Goal: Task Accomplishment & Management: Complete application form

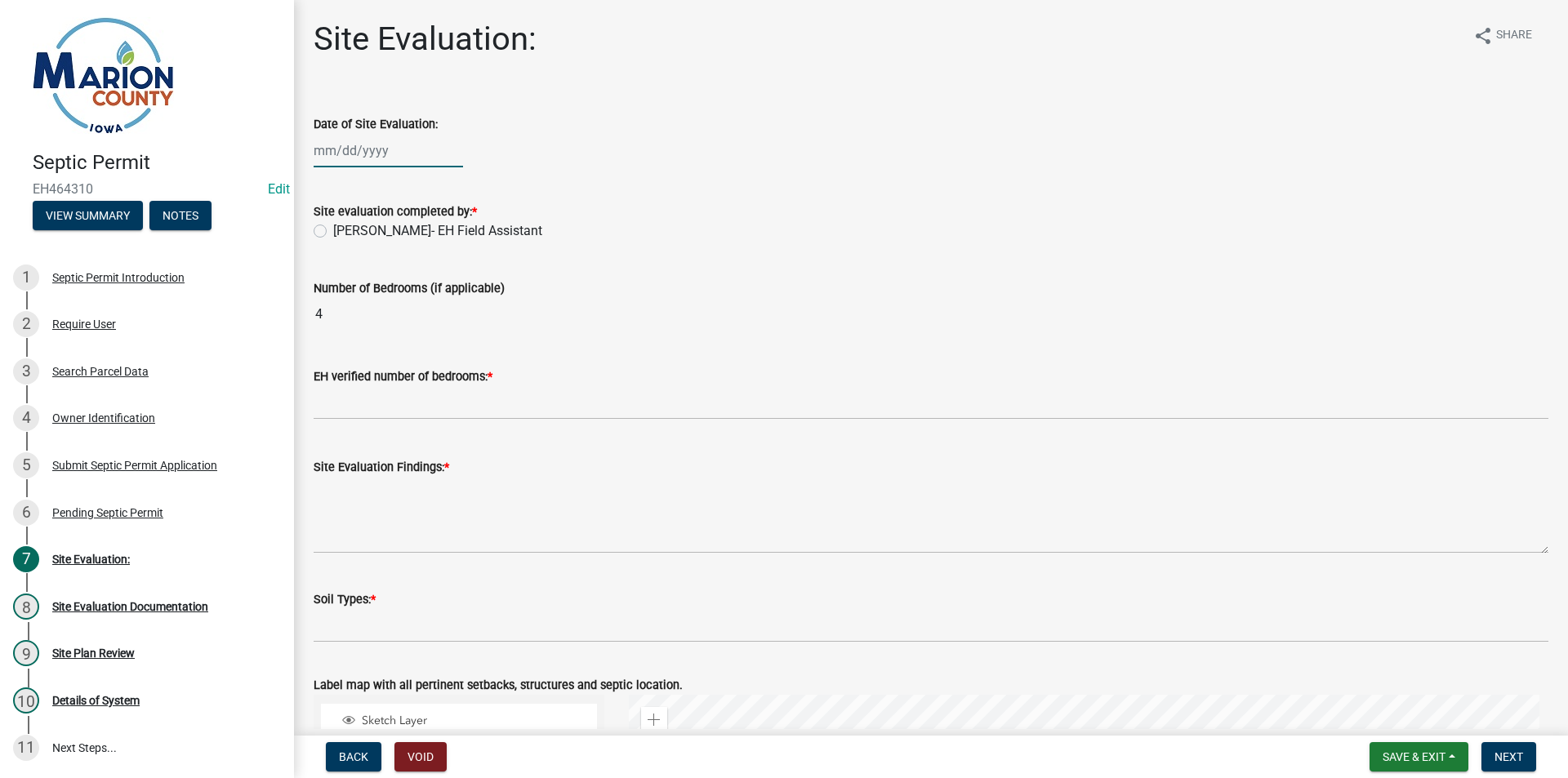
click at [331, 158] on div at bounding box center [388, 150] width 149 height 34
select select "8"
select select "2025"
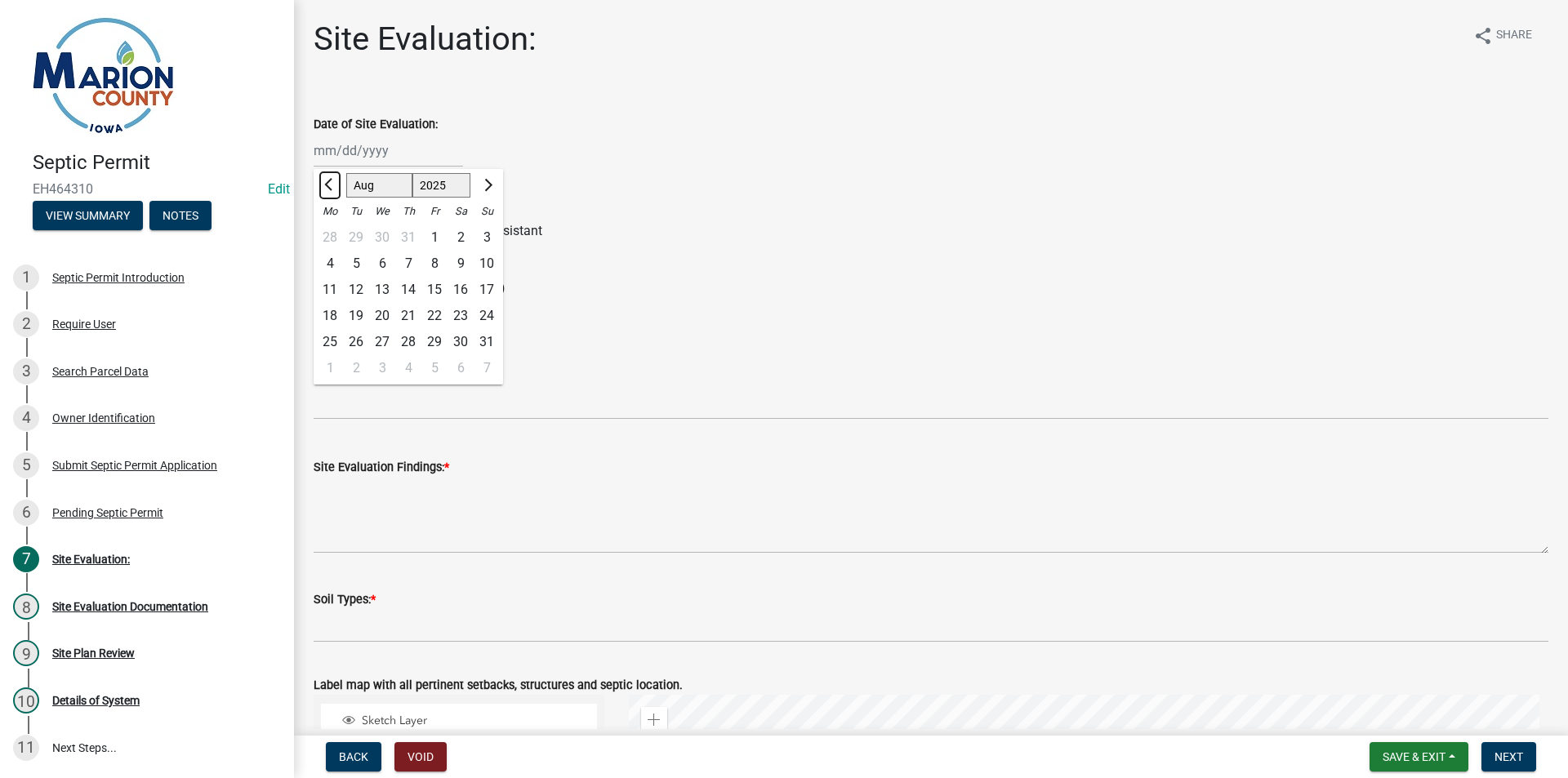
click at [337, 178] on button "Previous month" at bounding box center [330, 185] width 19 height 27
click at [337, 179] on button "Previous month" at bounding box center [330, 185] width 19 height 27
select select "6"
click at [353, 311] on div "17" at bounding box center [356, 316] width 27 height 27
type input "[DATE]"
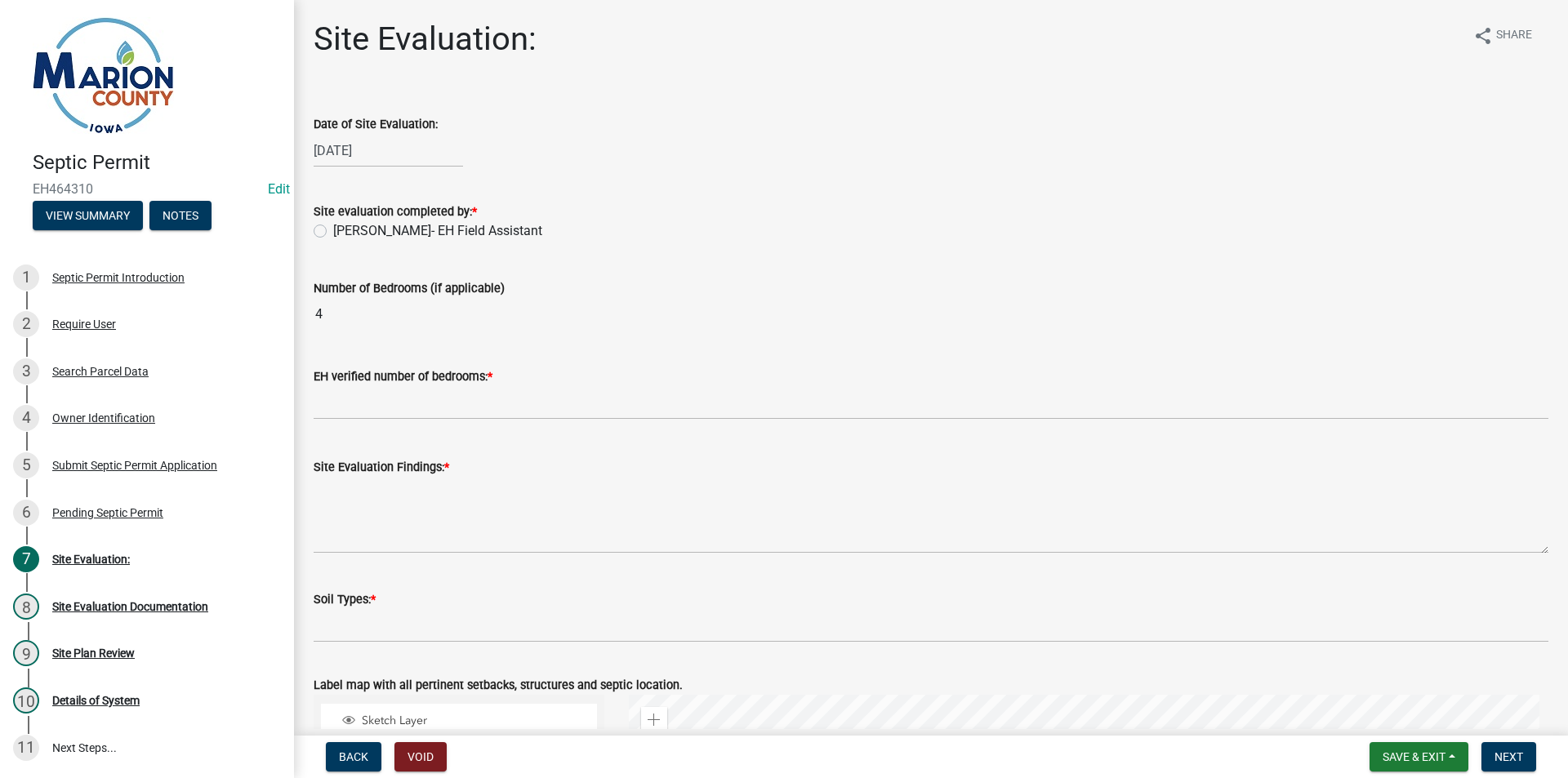
drag, startPoint x: 377, startPoint y: 237, endPoint x: 375, endPoint y: 252, distance: 15.1
click at [377, 236] on label "[PERSON_NAME]- EH Field Assistant" at bounding box center [438, 231] width 209 height 19
click at [344, 232] on input "[PERSON_NAME]- EH Field Assistant" at bounding box center [339, 227] width 11 height 11
radio input "true"
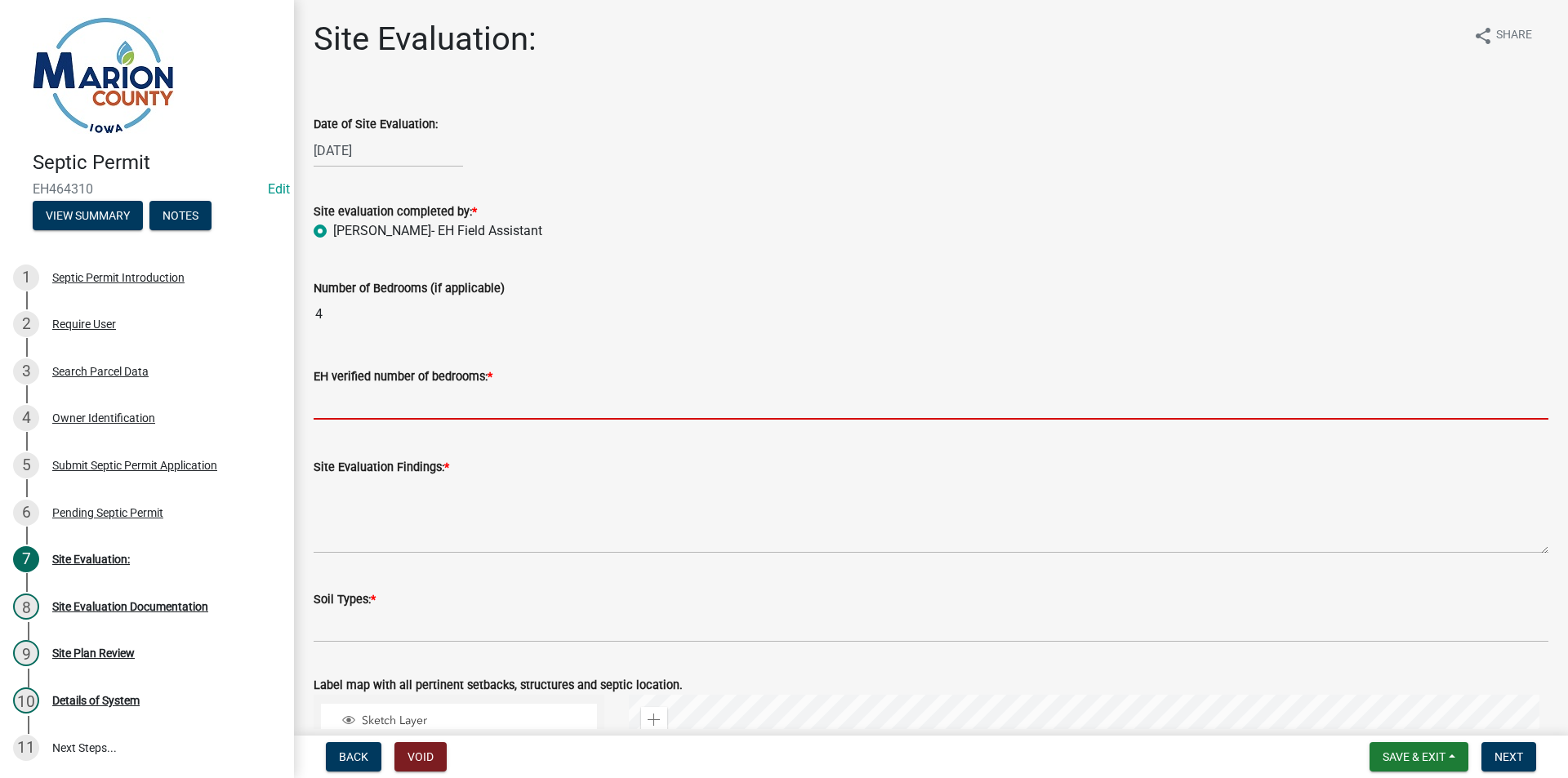
click at [380, 400] on input "text" at bounding box center [931, 403] width 1235 height 34
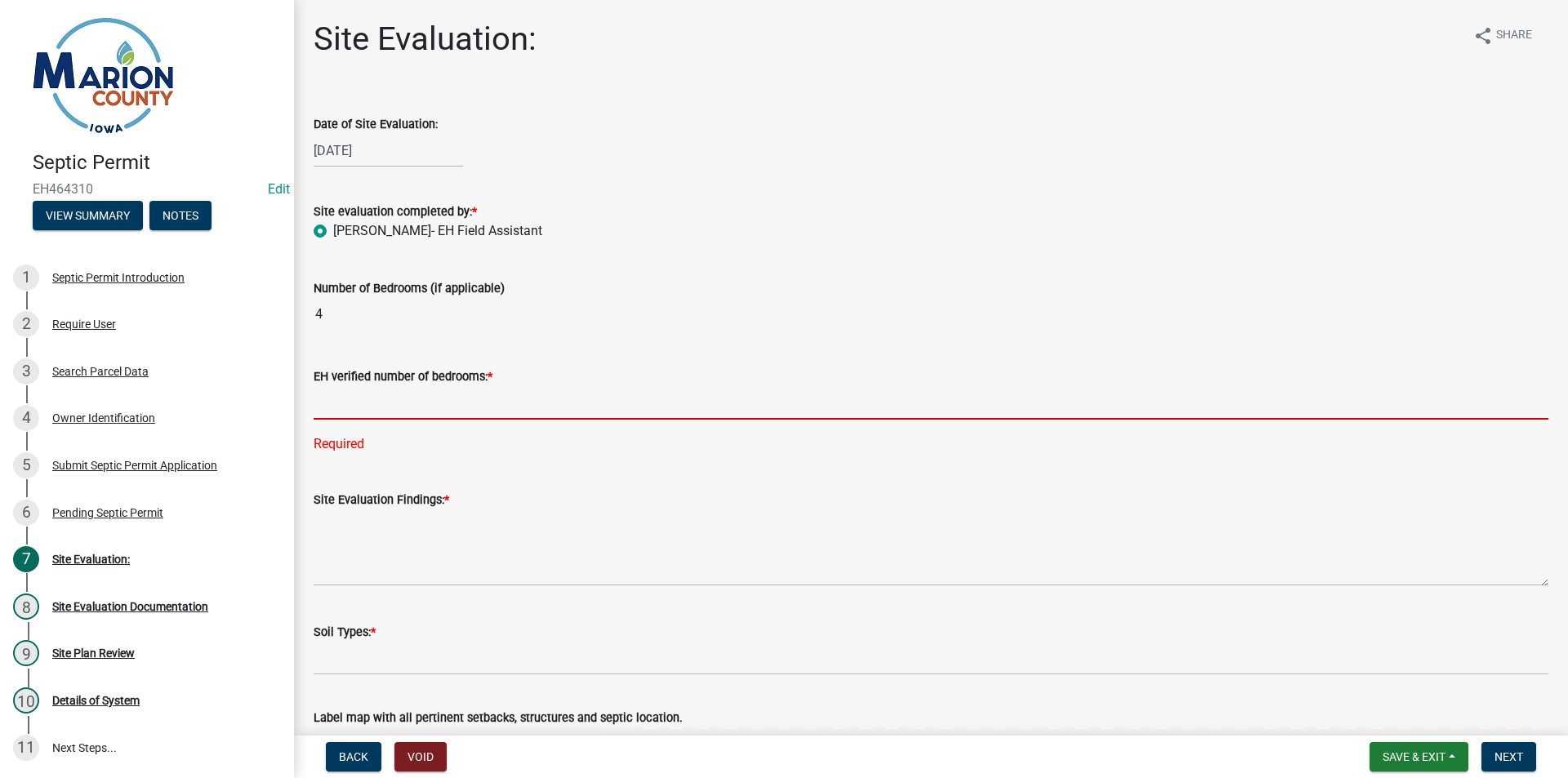
click at [391, 403] on input "text" at bounding box center [931, 403] width 1235 height 34
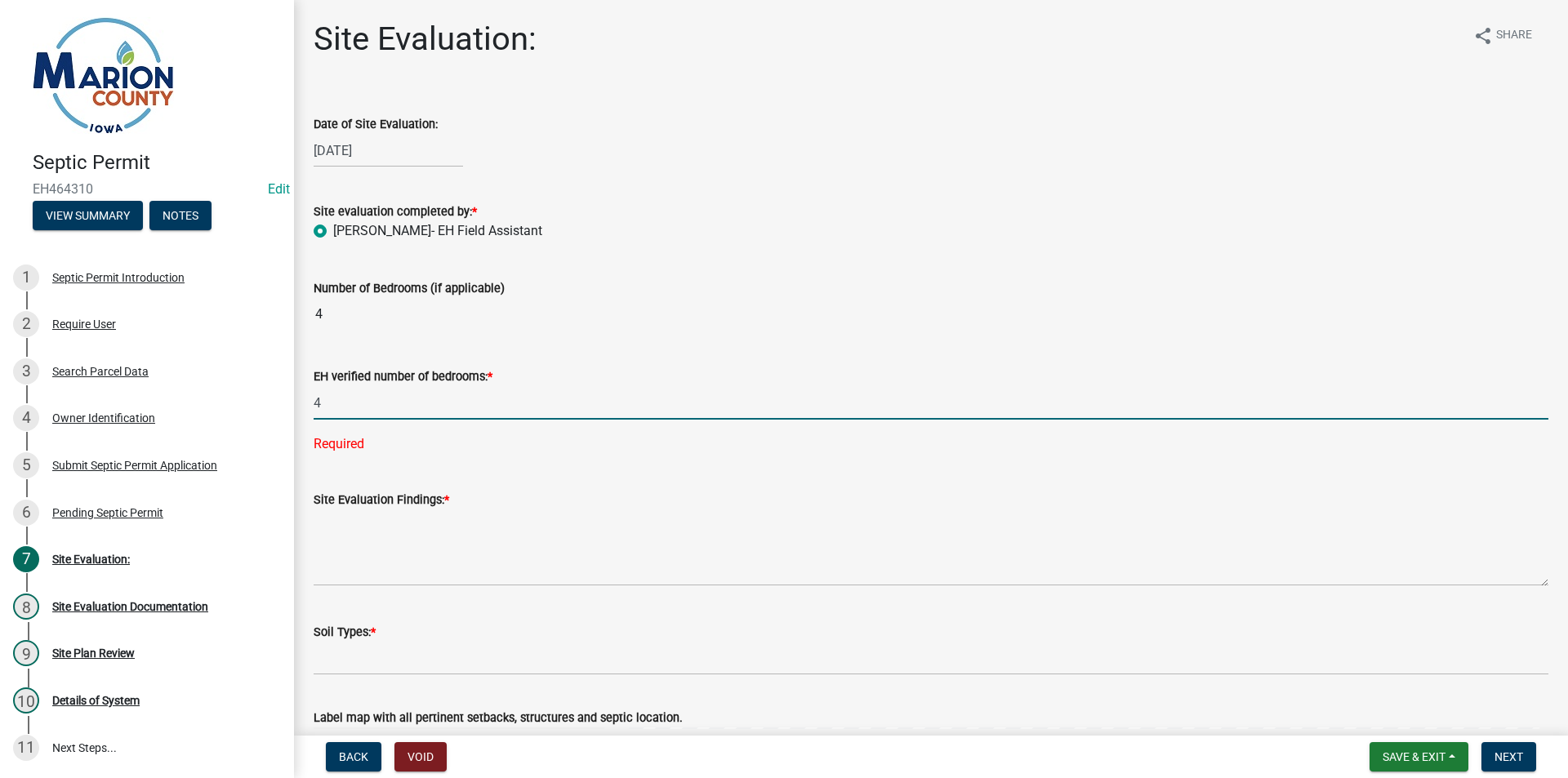
type input "4"
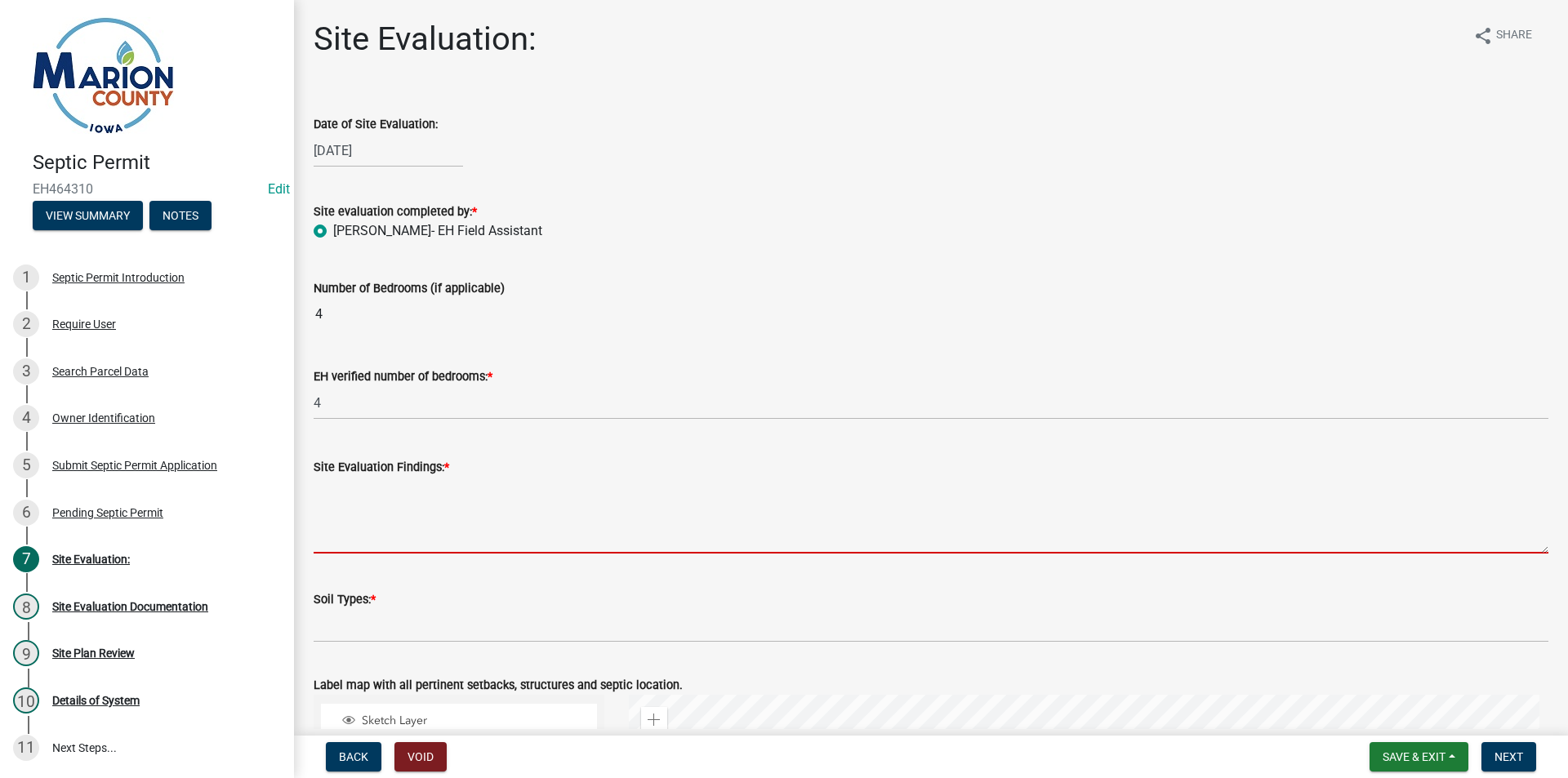
type textarea "t"
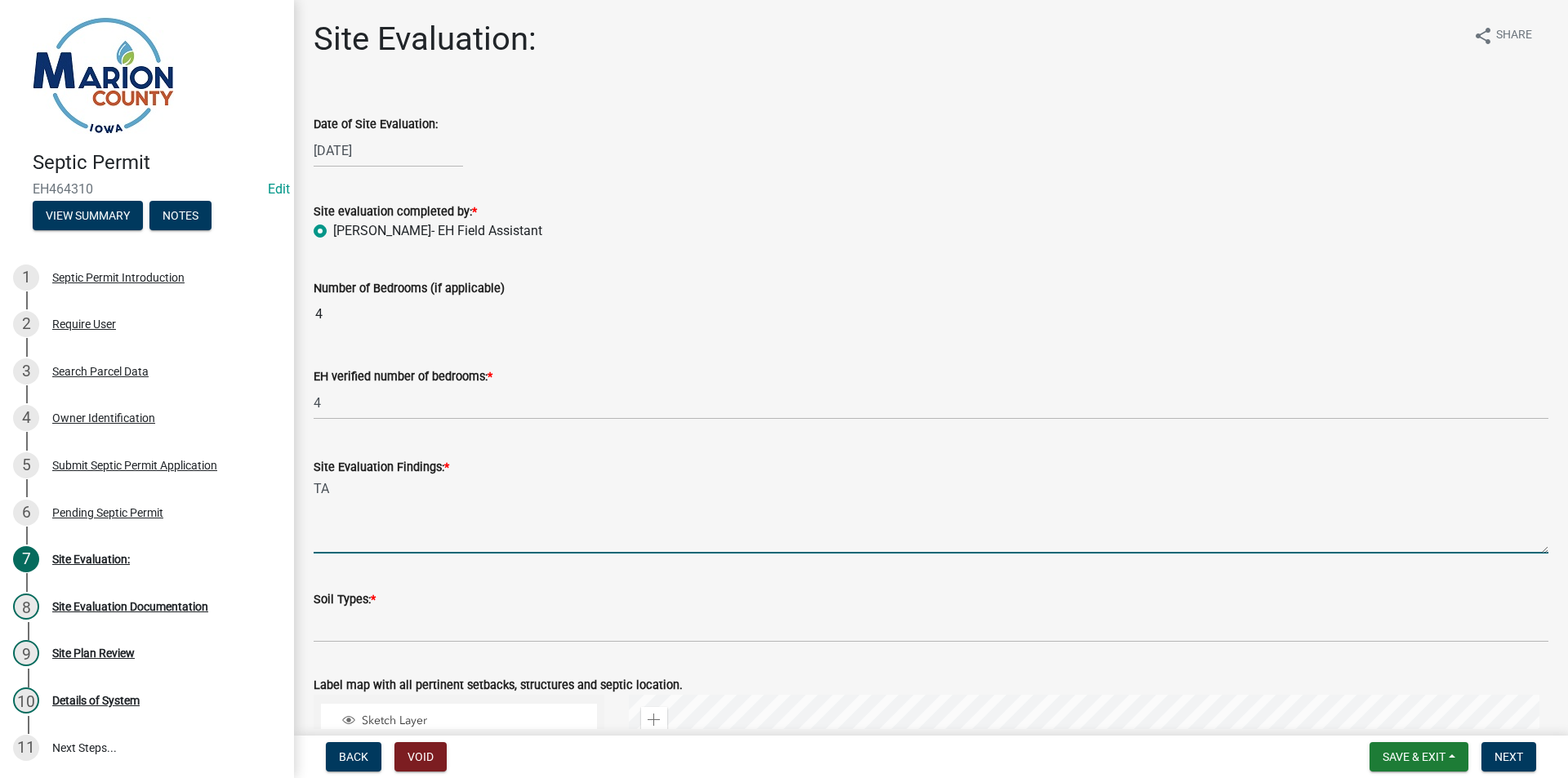
type textarea "T"
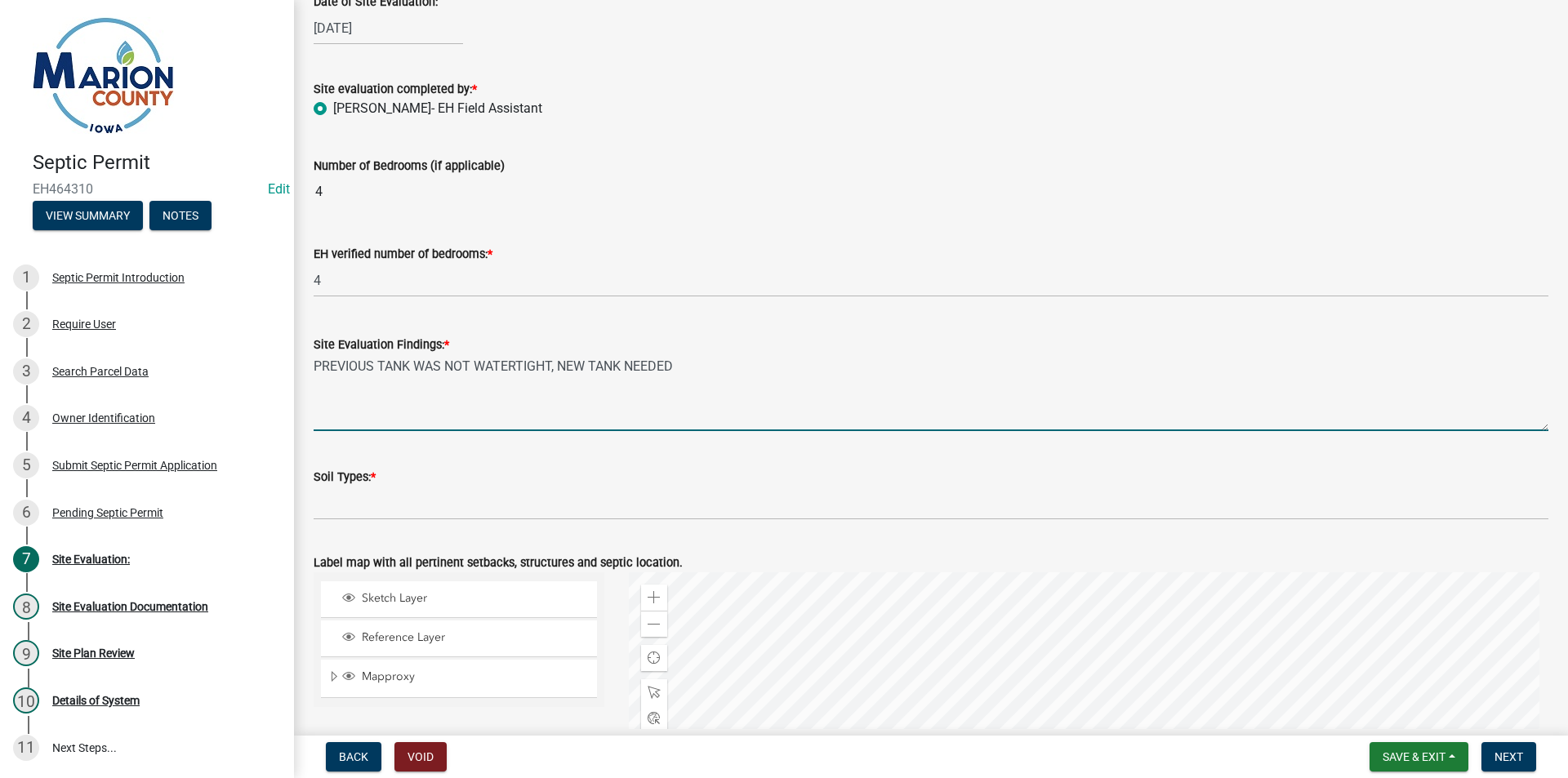
scroll to position [245, 0]
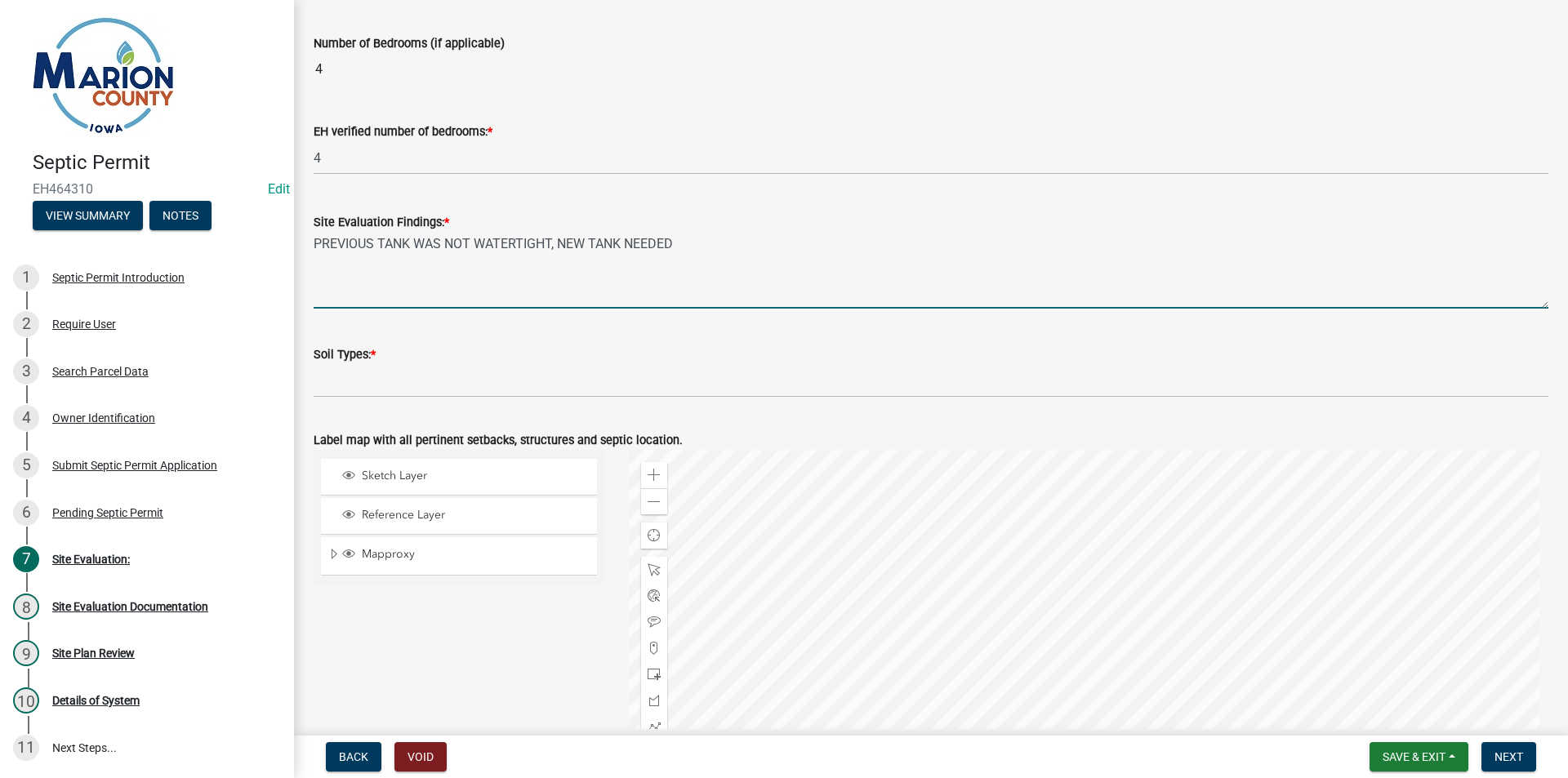
type textarea "PREVIOUS TANK WAS NOT WATERTIGHT, NEW TANK NEEDED"
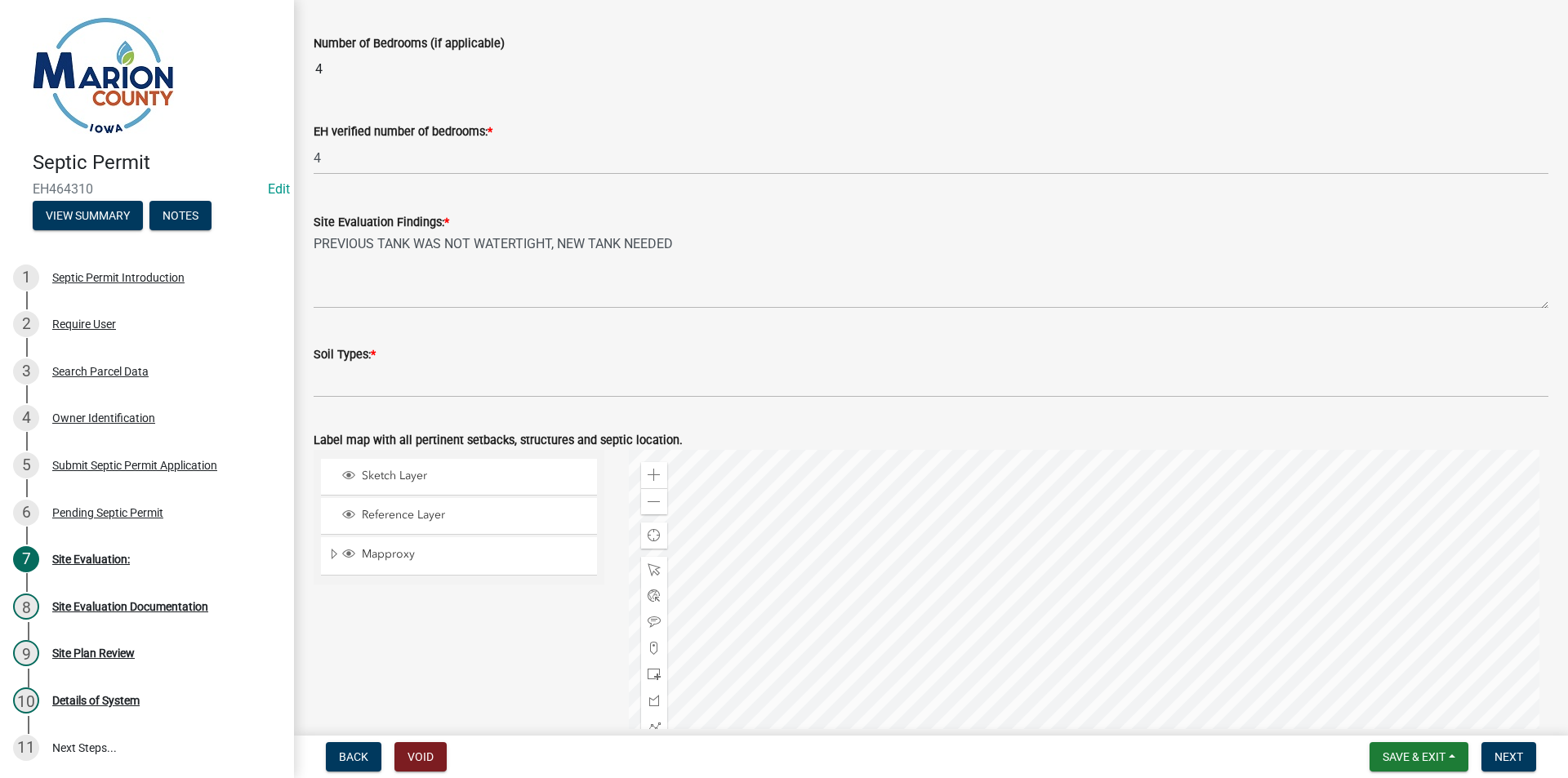
click at [426, 362] on div "Soil Types: *" at bounding box center [931, 354] width 1235 height 19
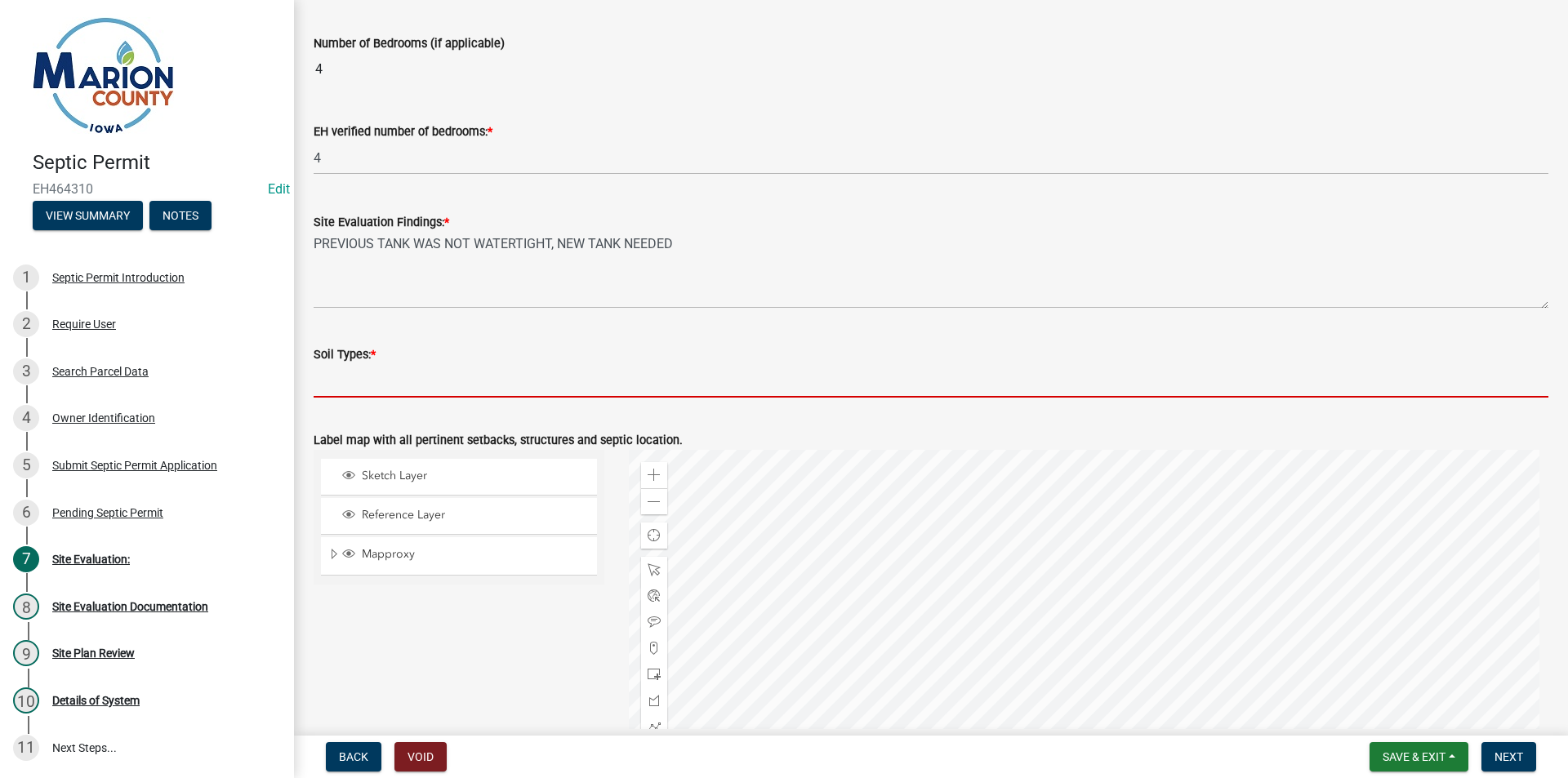
click at [406, 397] on input "Soil Types: *" at bounding box center [931, 381] width 1235 height 34
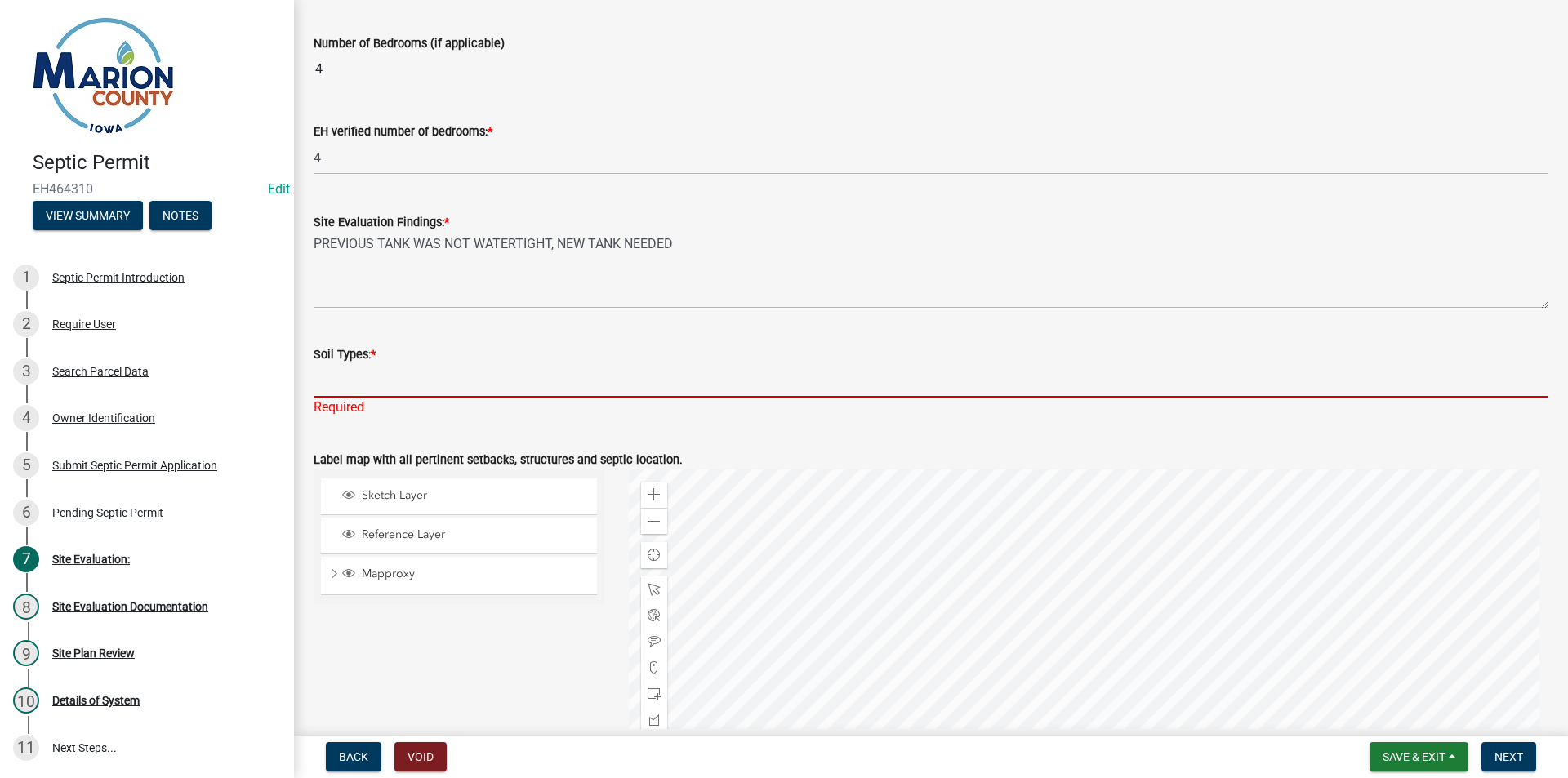
click at [400, 361] on div "Soil Types: *" at bounding box center [931, 354] width 1235 height 19
click at [373, 387] on input "Soil Types: *" at bounding box center [931, 381] width 1235 height 34
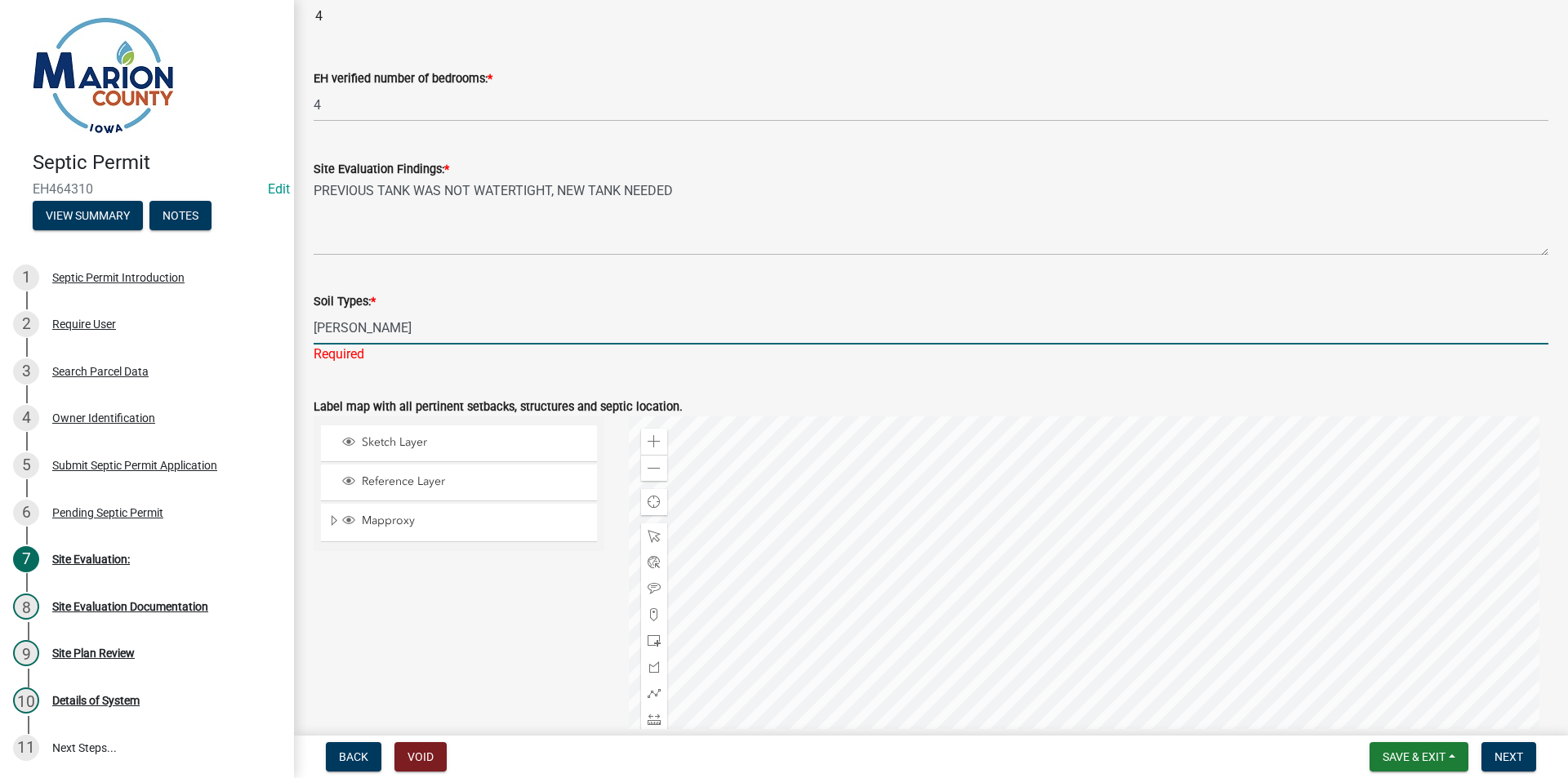
scroll to position [327, 0]
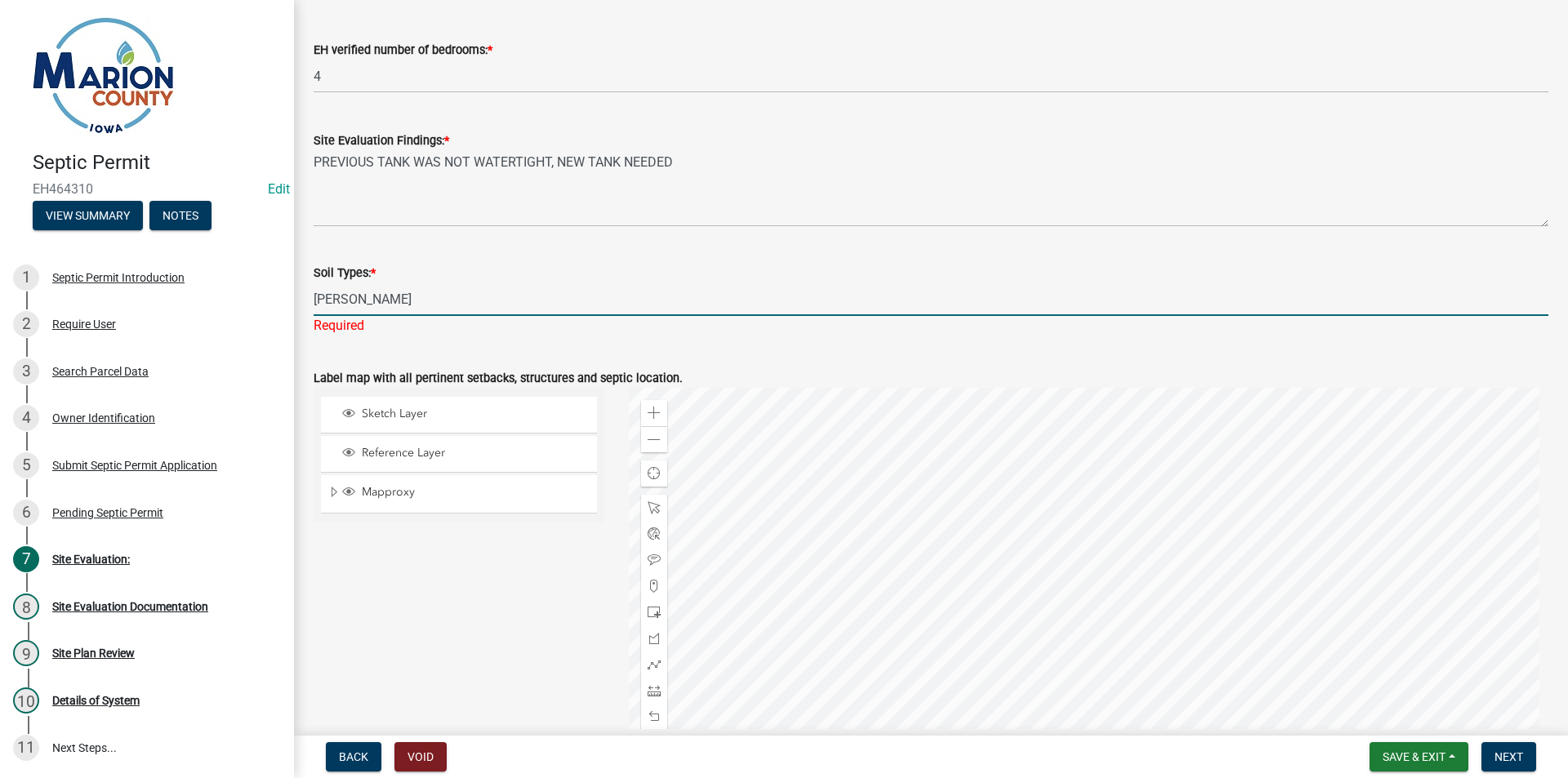
type input "[PERSON_NAME]"
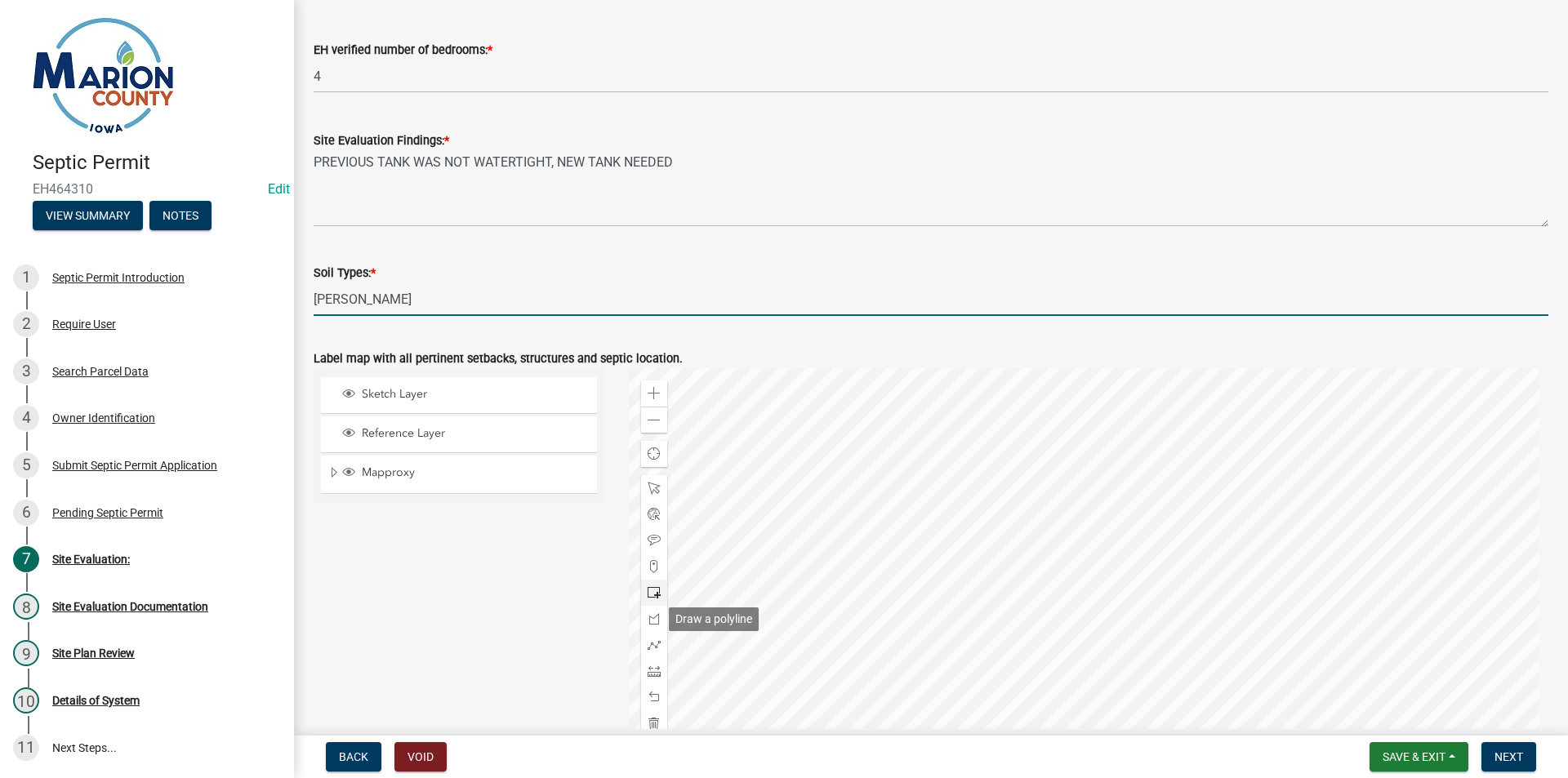
click at [650, 591] on span at bounding box center [654, 593] width 13 height 13
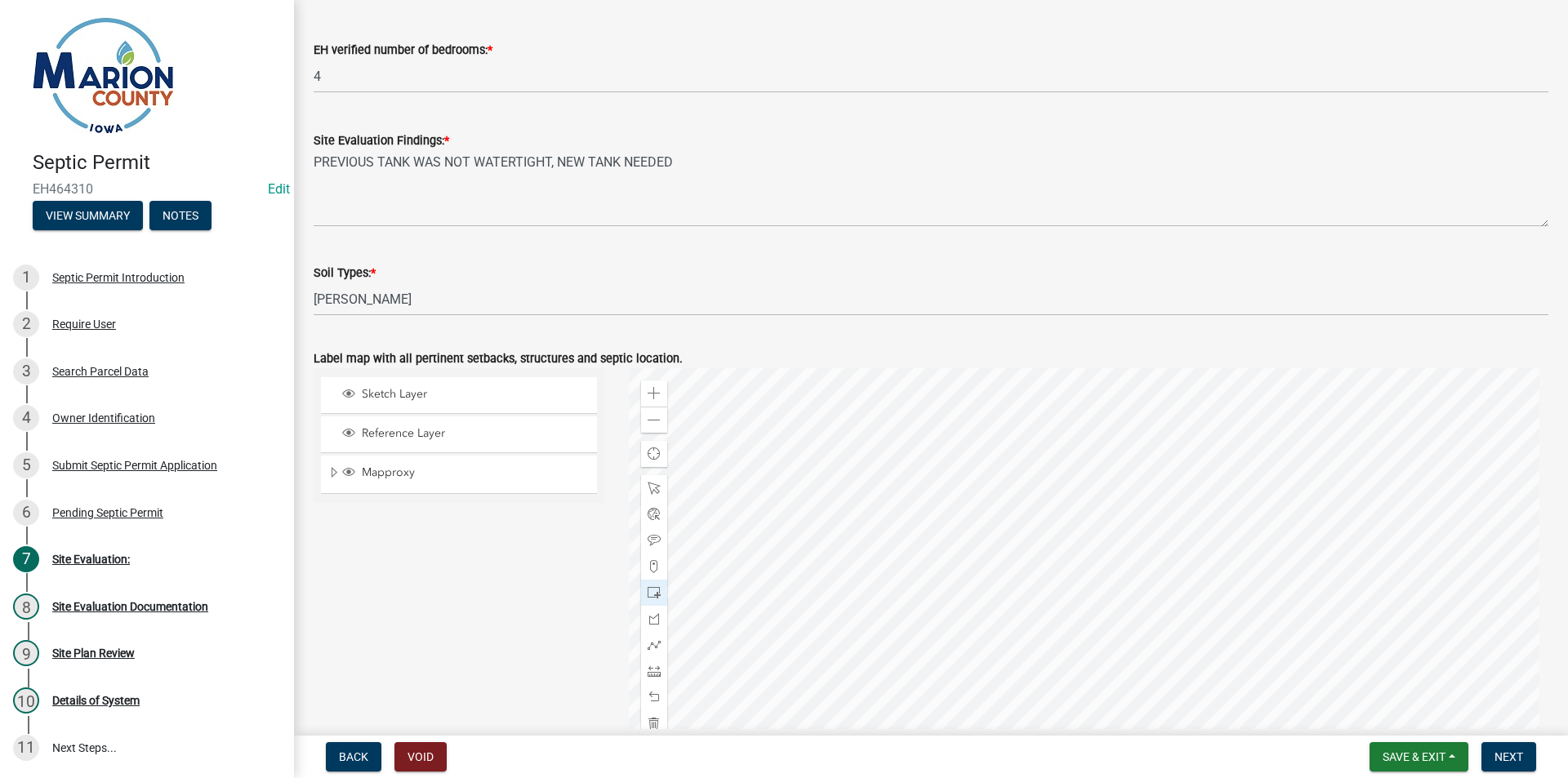
scroll to position [374, 0]
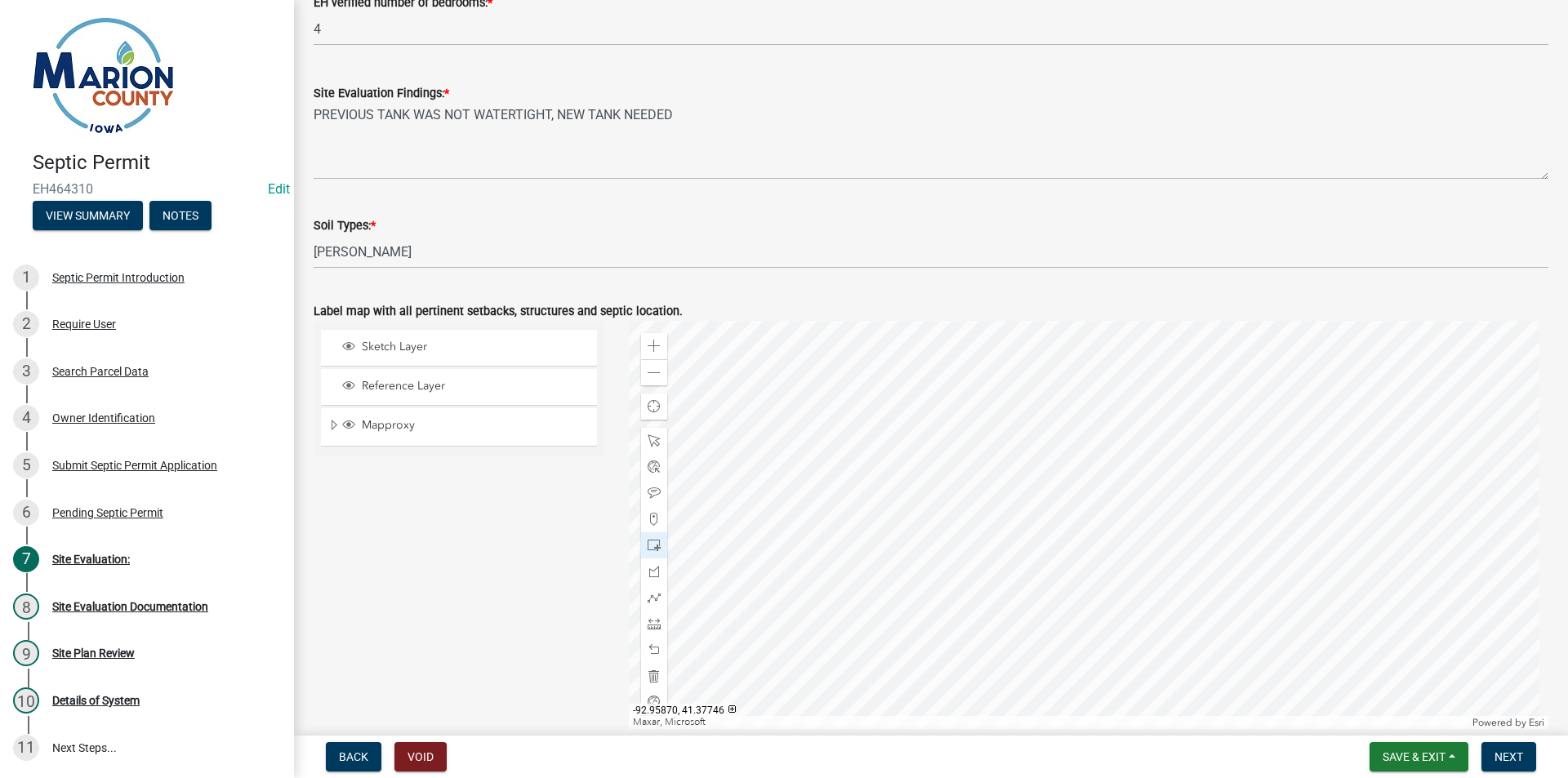
click at [1049, 551] on div at bounding box center [1088, 525] width 920 height 408
click at [650, 493] on span at bounding box center [654, 493] width 13 height 13
click at [1006, 532] on div at bounding box center [1088, 525] width 920 height 408
click at [653, 678] on span at bounding box center [654, 676] width 13 height 13
click at [643, 553] on div at bounding box center [654, 546] width 27 height 27
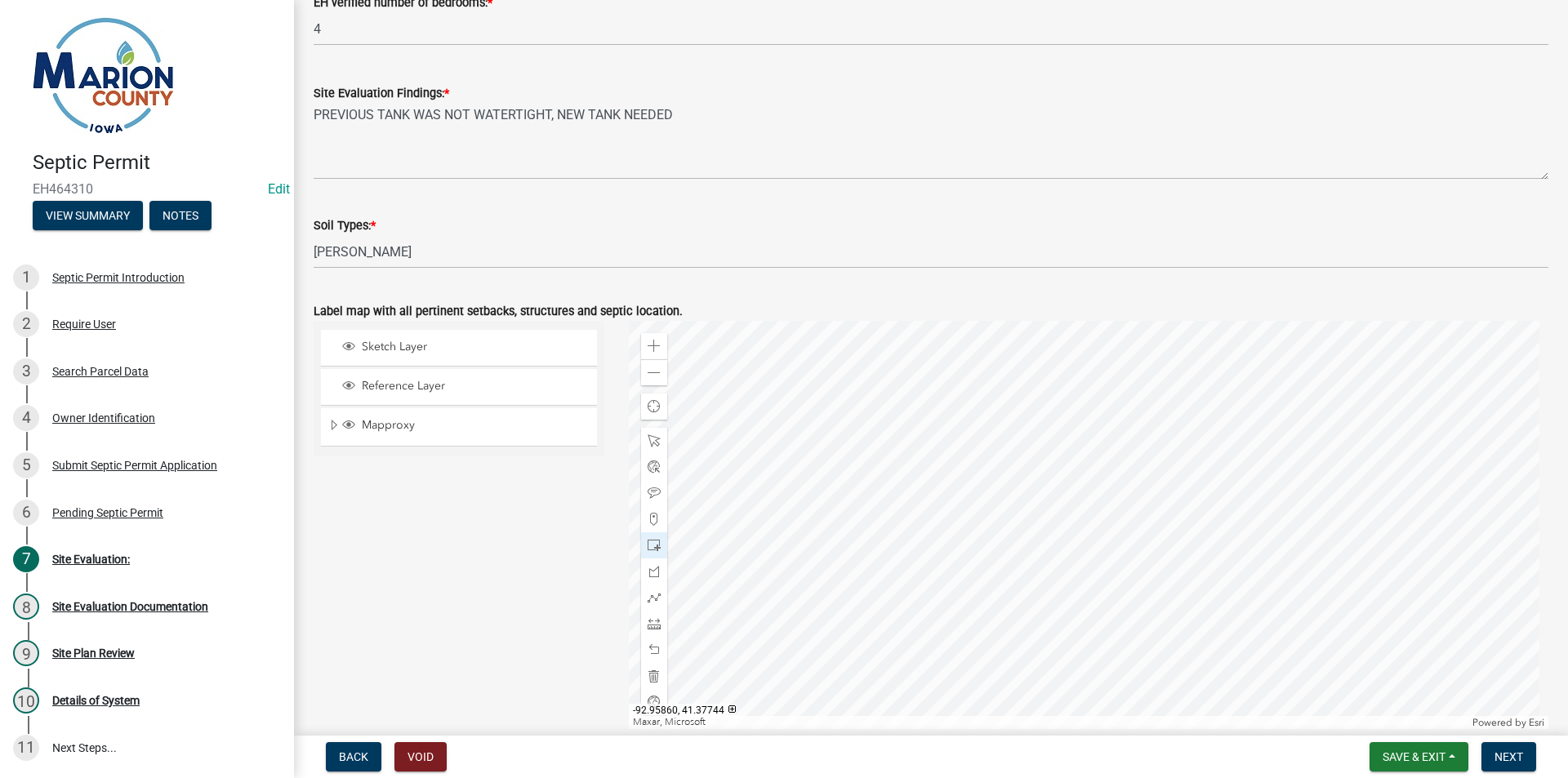
click at [1076, 558] on div at bounding box center [1088, 525] width 920 height 408
click at [651, 489] on span at bounding box center [654, 493] width 13 height 13
click at [1039, 529] on div at bounding box center [1088, 525] width 920 height 408
click at [1508, 751] on span "Next" at bounding box center [1509, 757] width 28 height 13
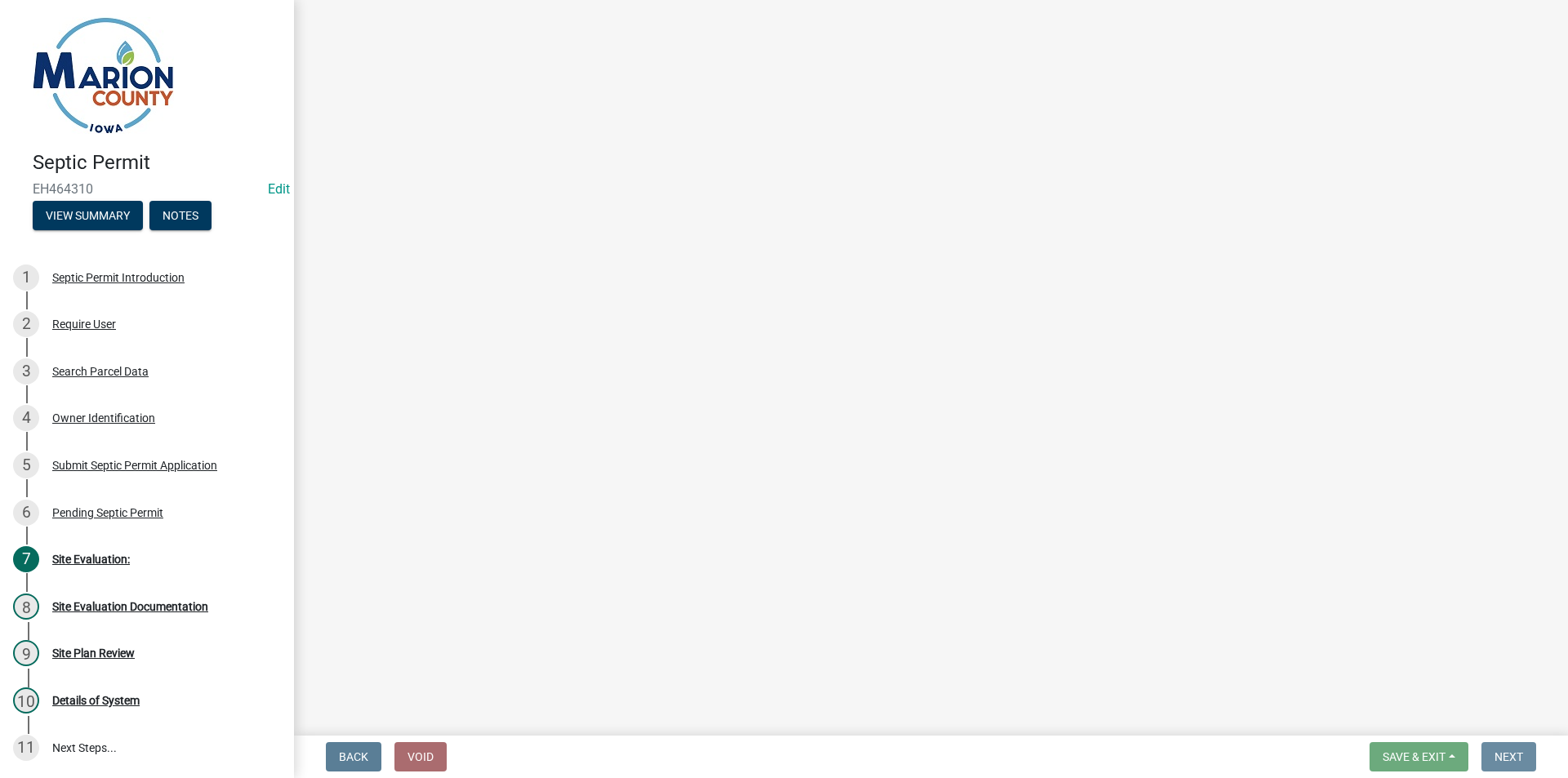
scroll to position [0, 0]
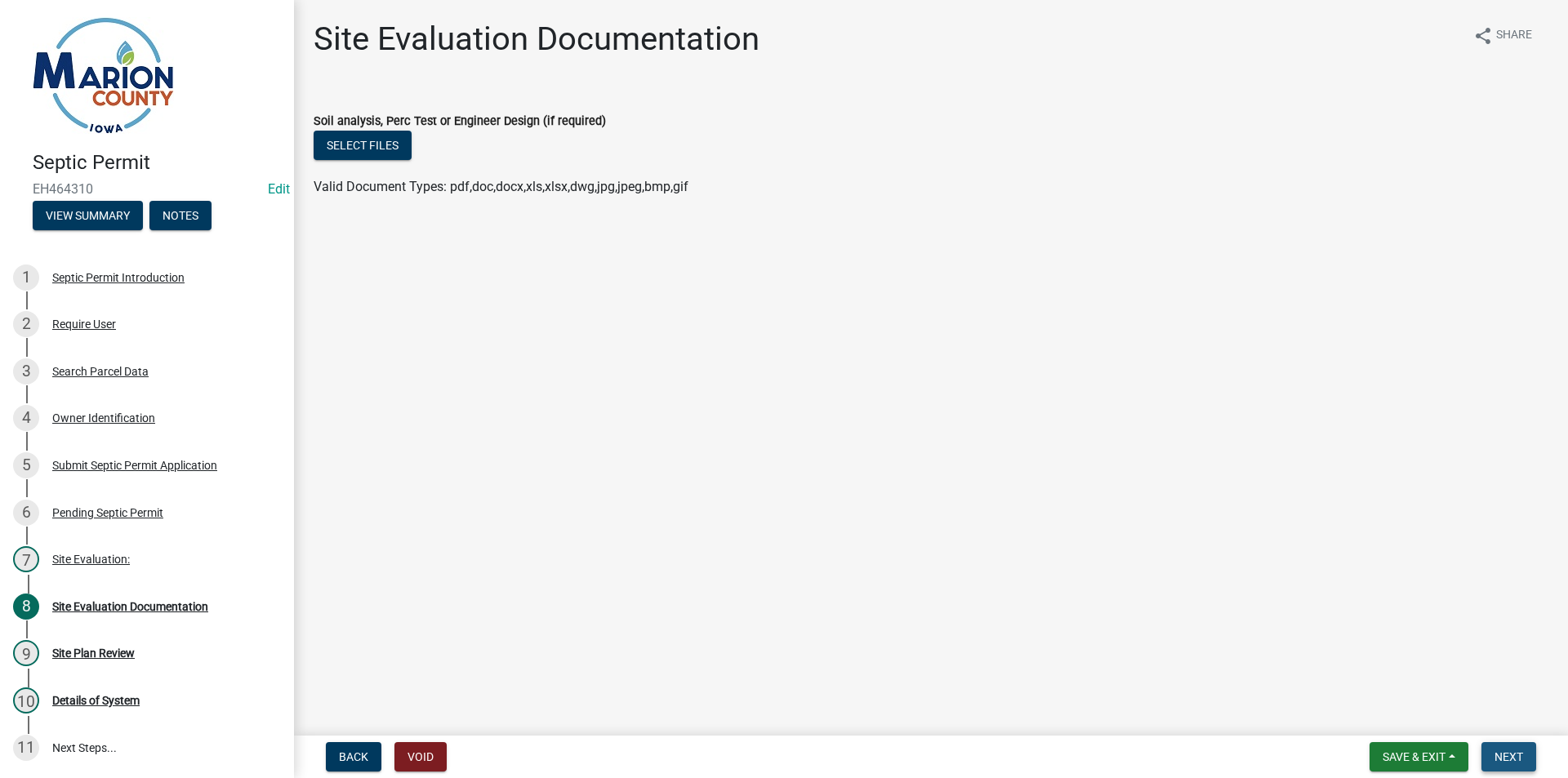
click at [1495, 746] on button "Next" at bounding box center [1509, 757] width 55 height 29
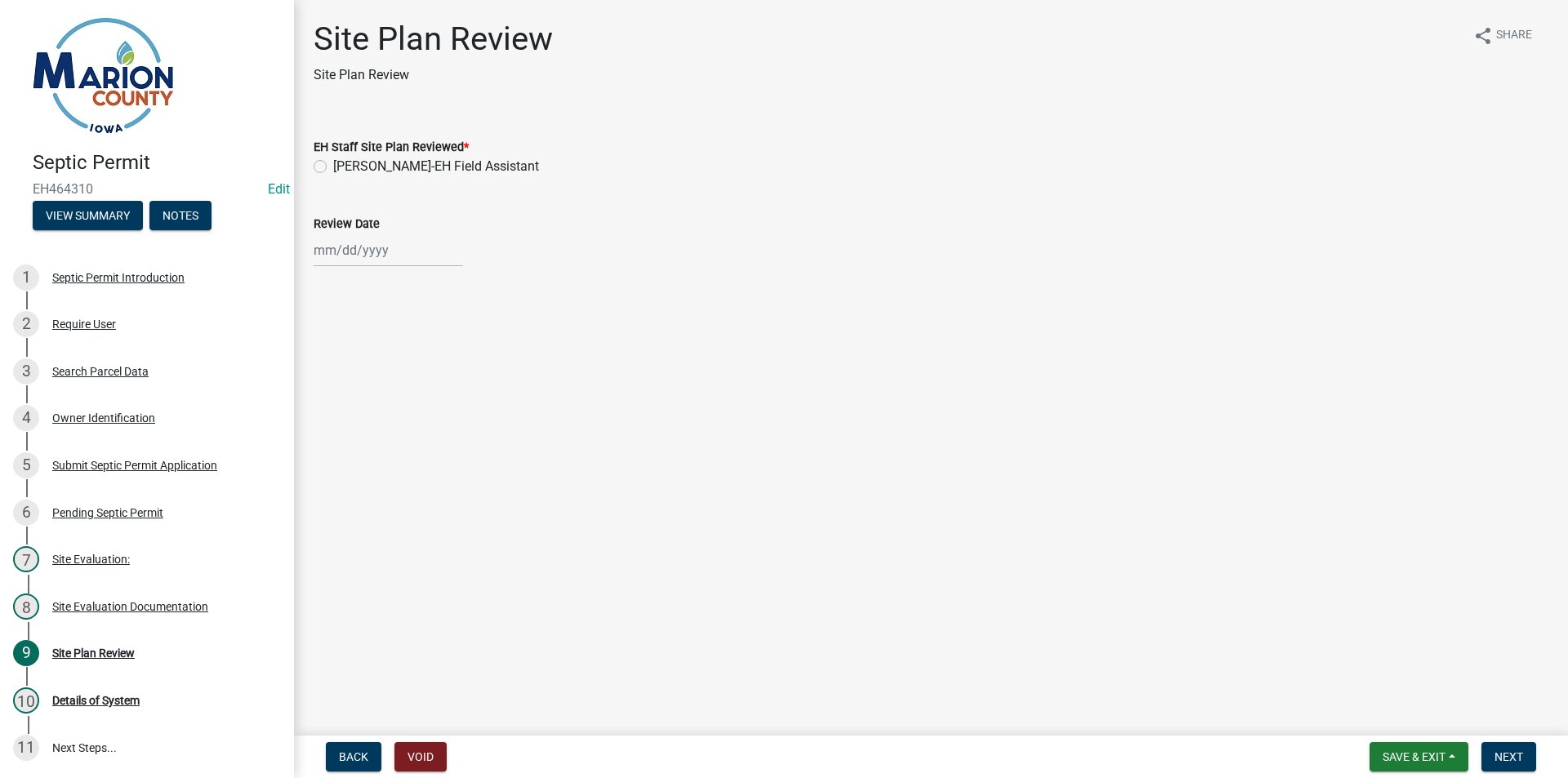
click at [474, 176] on label "[PERSON_NAME]-EH Field Assistant" at bounding box center [436, 166] width 206 height 19
click at [344, 167] on input "[PERSON_NAME]-EH Field Assistant" at bounding box center [339, 162] width 11 height 11
radio input "true"
click at [480, 163] on label "[PERSON_NAME]-EH Field Assistant" at bounding box center [436, 166] width 206 height 19
click at [344, 163] on input "[PERSON_NAME]-EH Field Assistant" at bounding box center [339, 162] width 11 height 11
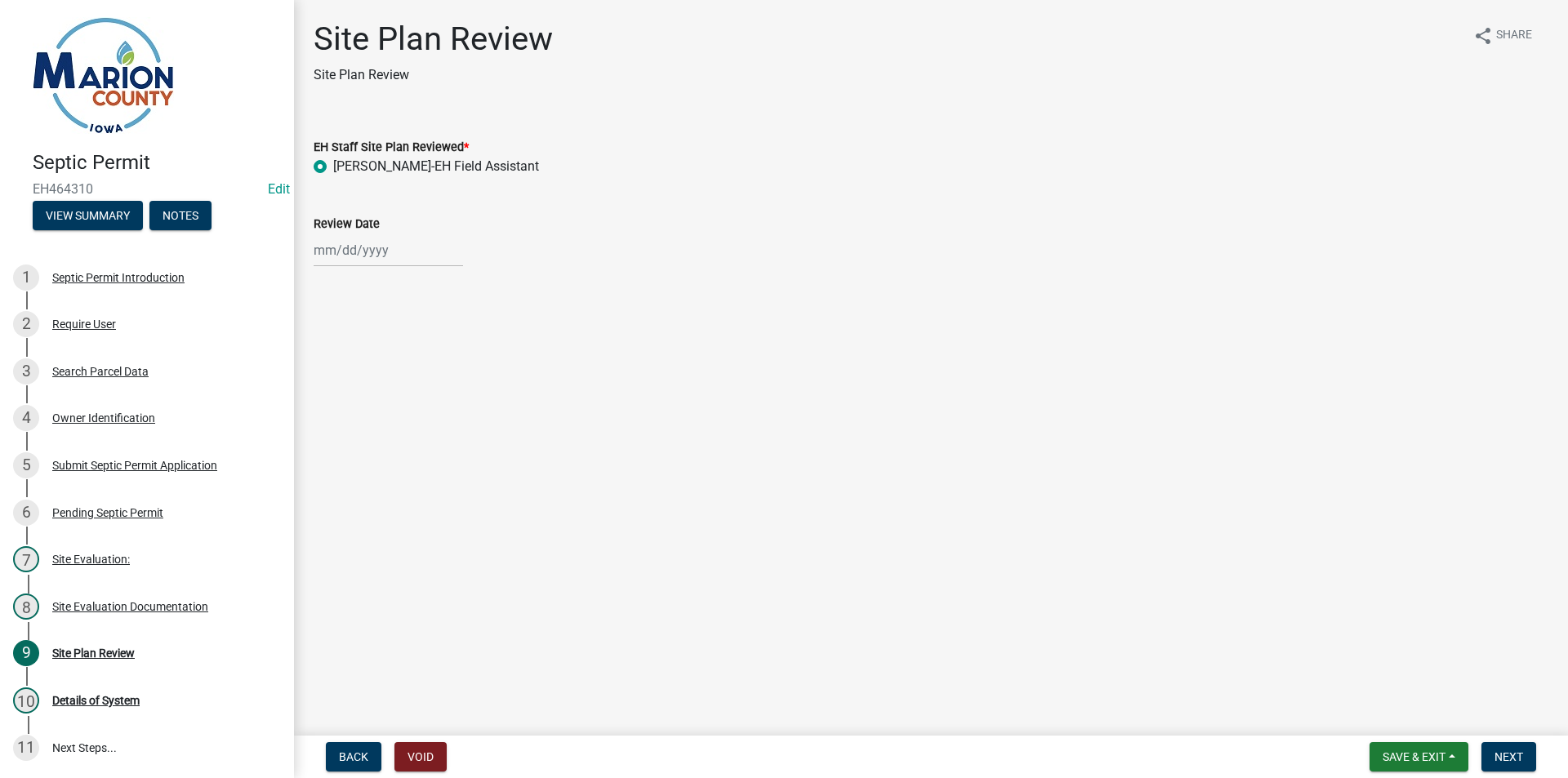
click at [353, 247] on div at bounding box center [388, 250] width 149 height 34
select select "8"
select select "2025"
click at [428, 391] on div "15" at bounding box center [434, 389] width 27 height 27
type input "[DATE]"
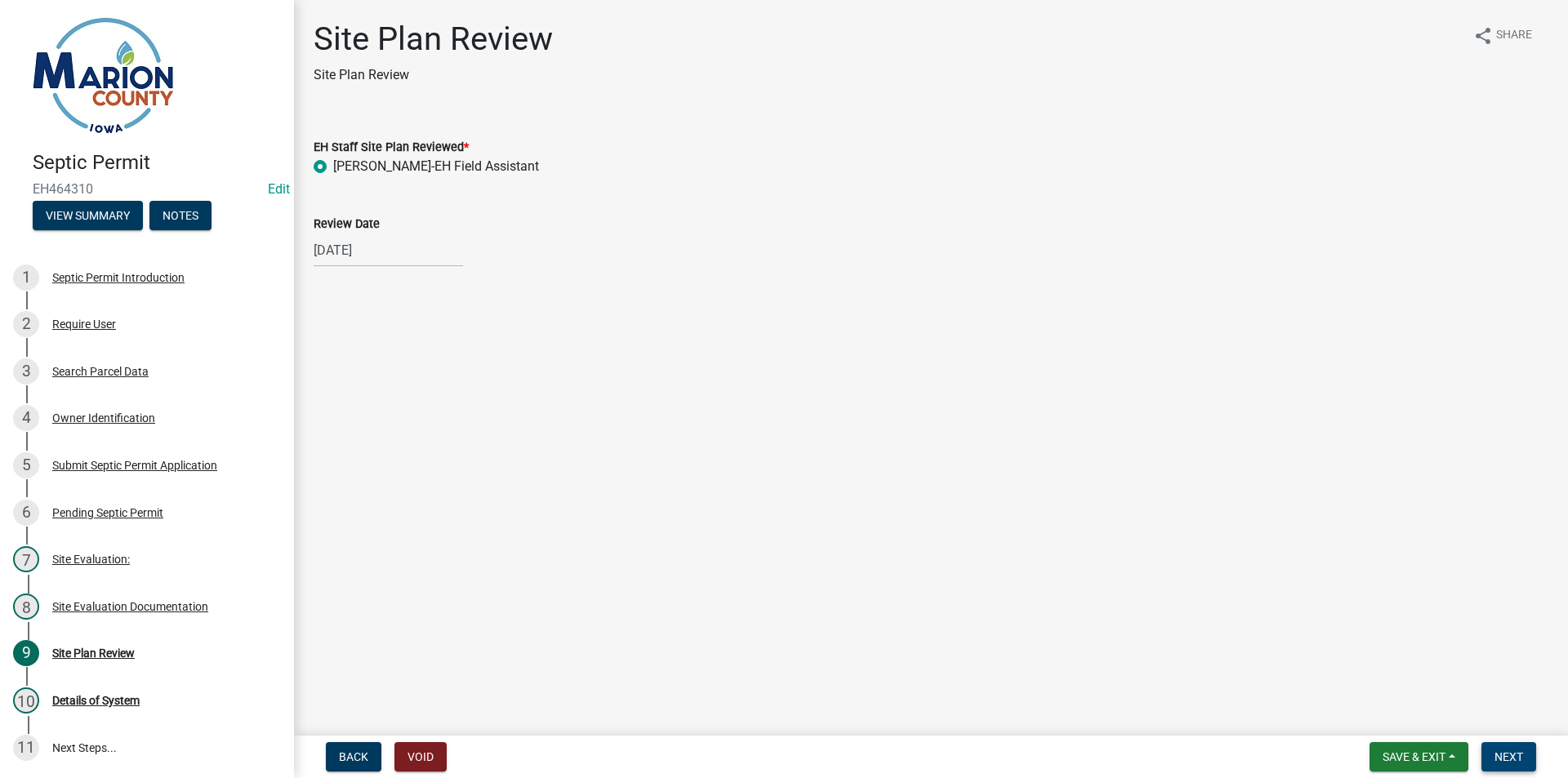
click at [1511, 753] on span "Next" at bounding box center [1509, 757] width 28 height 13
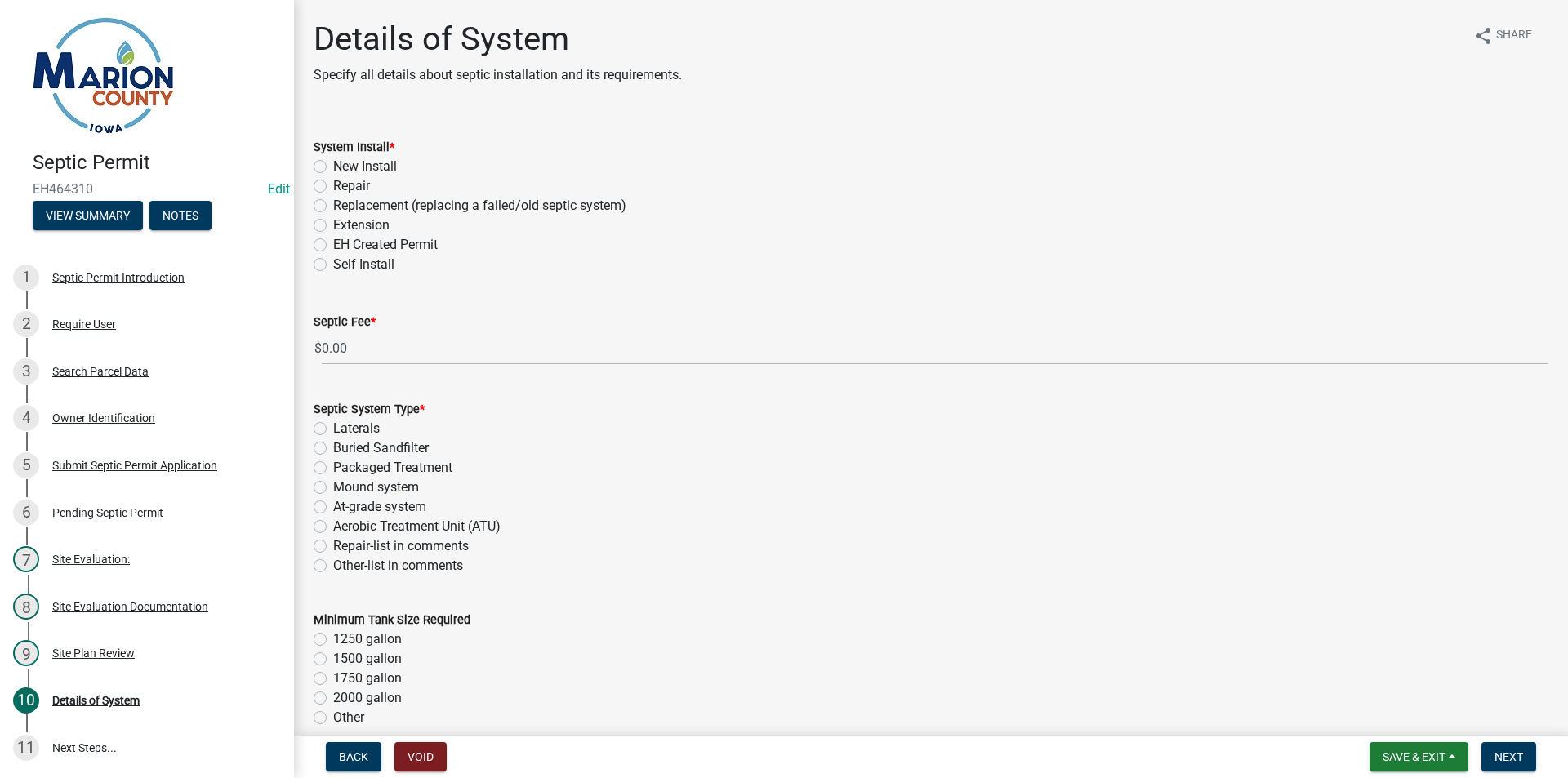
click at [344, 184] on label "Repair" at bounding box center [351, 186] width 37 height 19
click at [344, 184] on input "Repair" at bounding box center [339, 182] width 11 height 11
radio input "true"
click at [357, 425] on label "Laterals" at bounding box center [356, 428] width 47 height 19
click at [344, 425] on input "Laterals" at bounding box center [339, 425] width 11 height 11
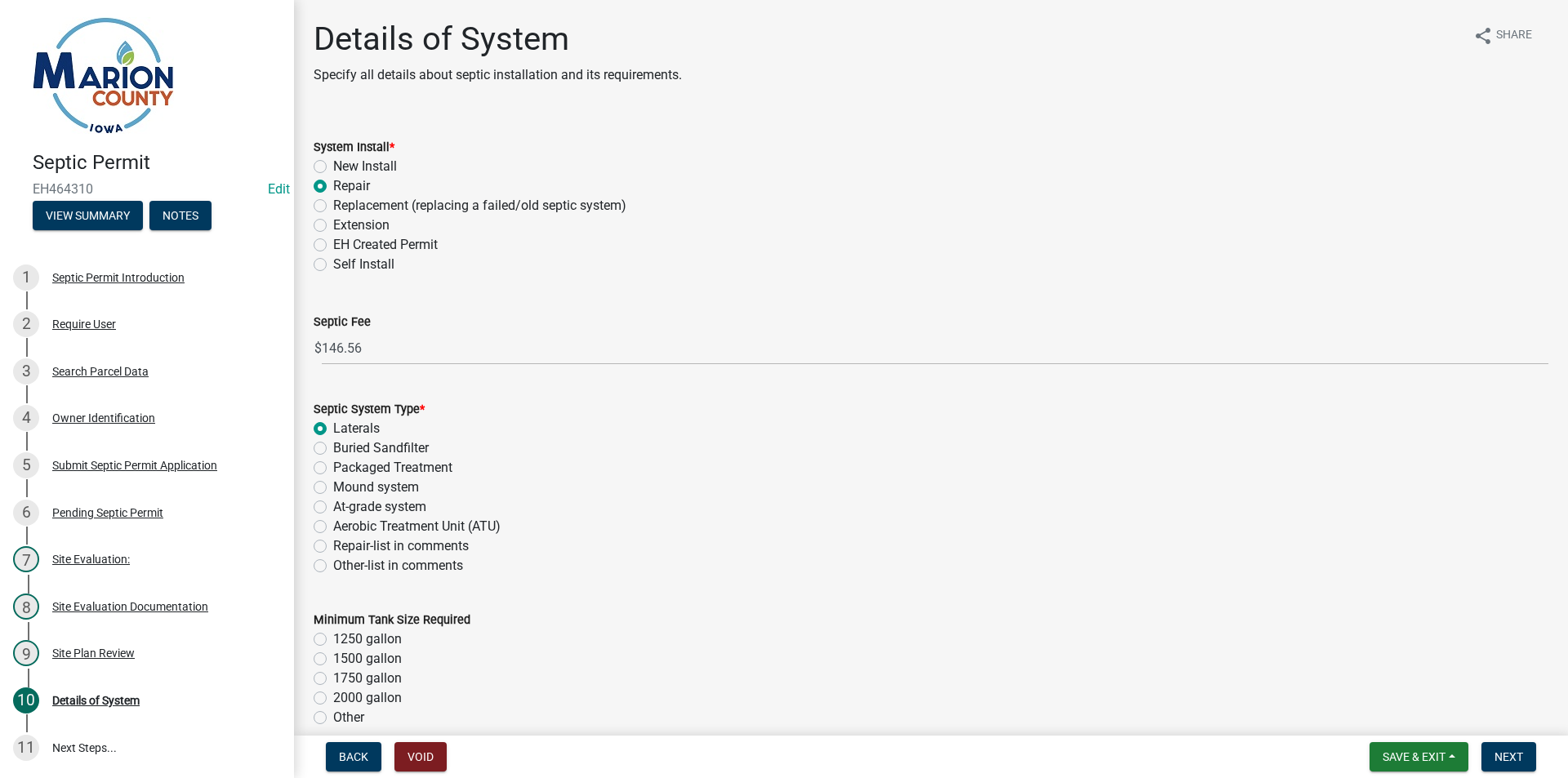
radio input "true"
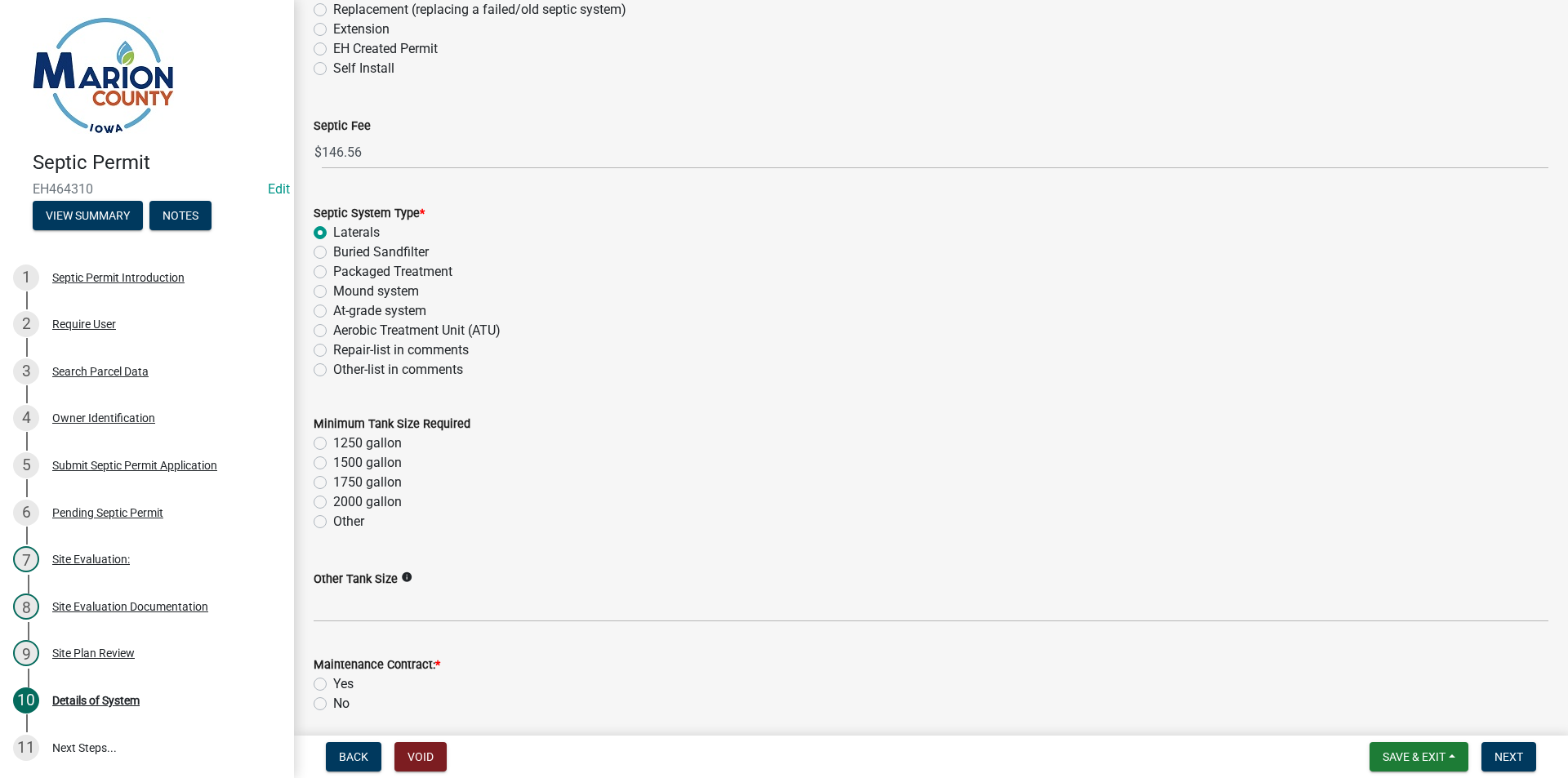
scroll to position [327, 0]
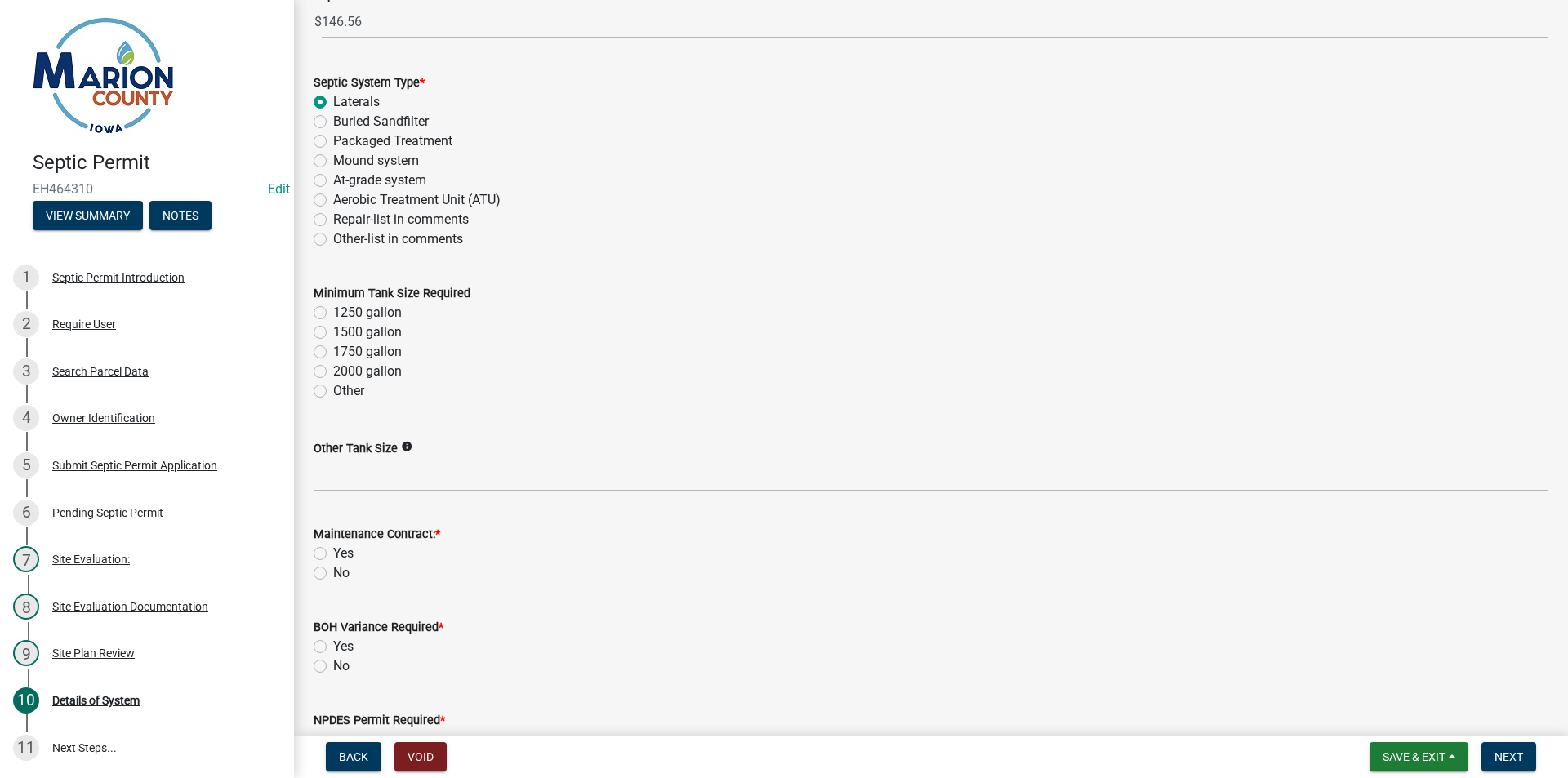
click at [345, 329] on label "1500 gallon" at bounding box center [367, 331] width 69 height 19
click at [344, 329] on input "1500 gallon" at bounding box center [339, 328] width 11 height 11
radio input "true"
click at [313, 571] on div "Maintenance Contract: * Yes No" at bounding box center [931, 544] width 1260 height 79
click at [333, 663] on label "No" at bounding box center [341, 665] width 16 height 19
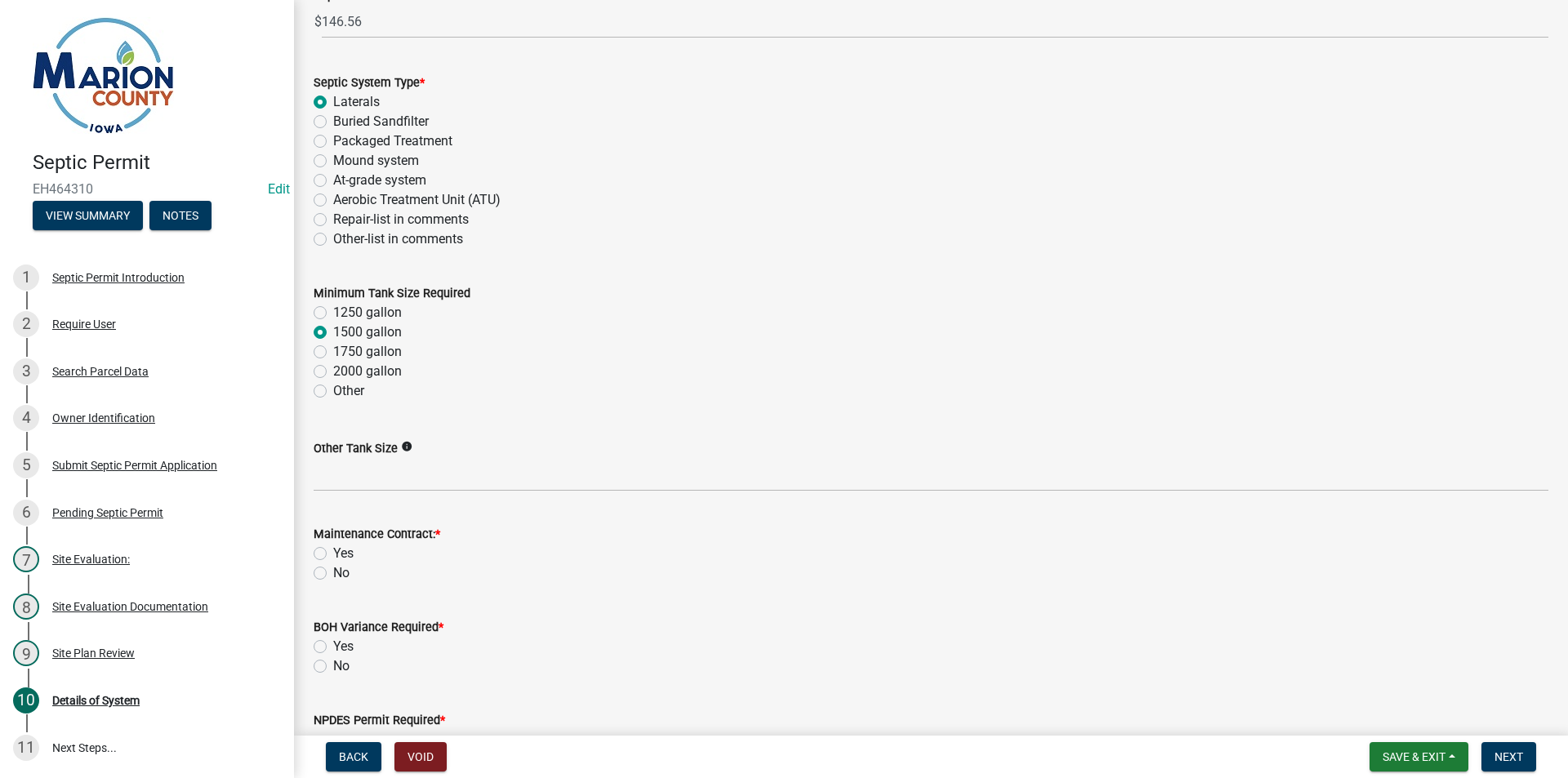
click at [333, 663] on input "No" at bounding box center [339, 662] width 11 height 11
radio input "true"
click at [333, 568] on label "No" at bounding box center [341, 573] width 16 height 19
click at [333, 568] on input "No" at bounding box center [339, 569] width 11 height 11
radio input "true"
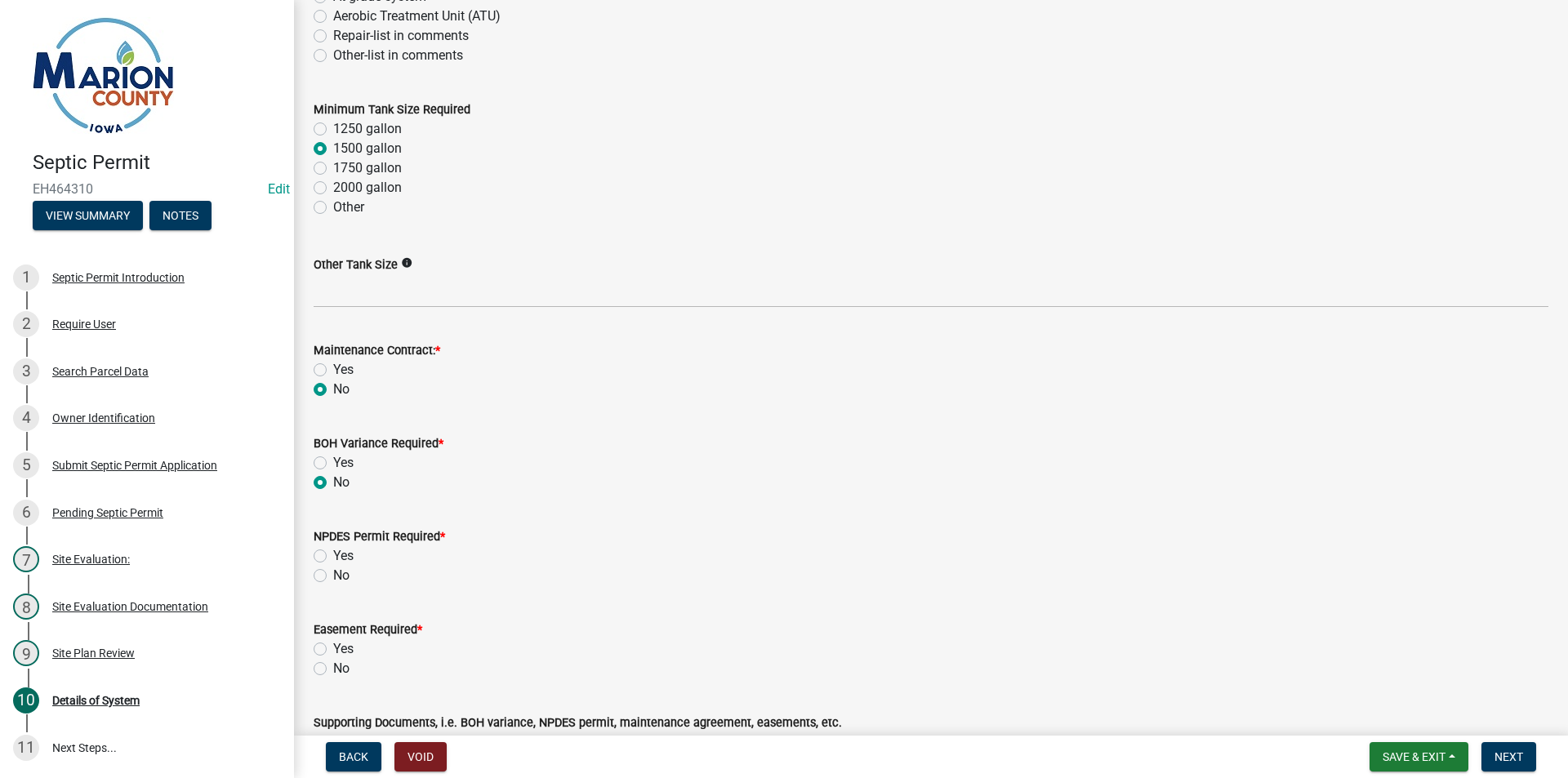
scroll to position [654, 0]
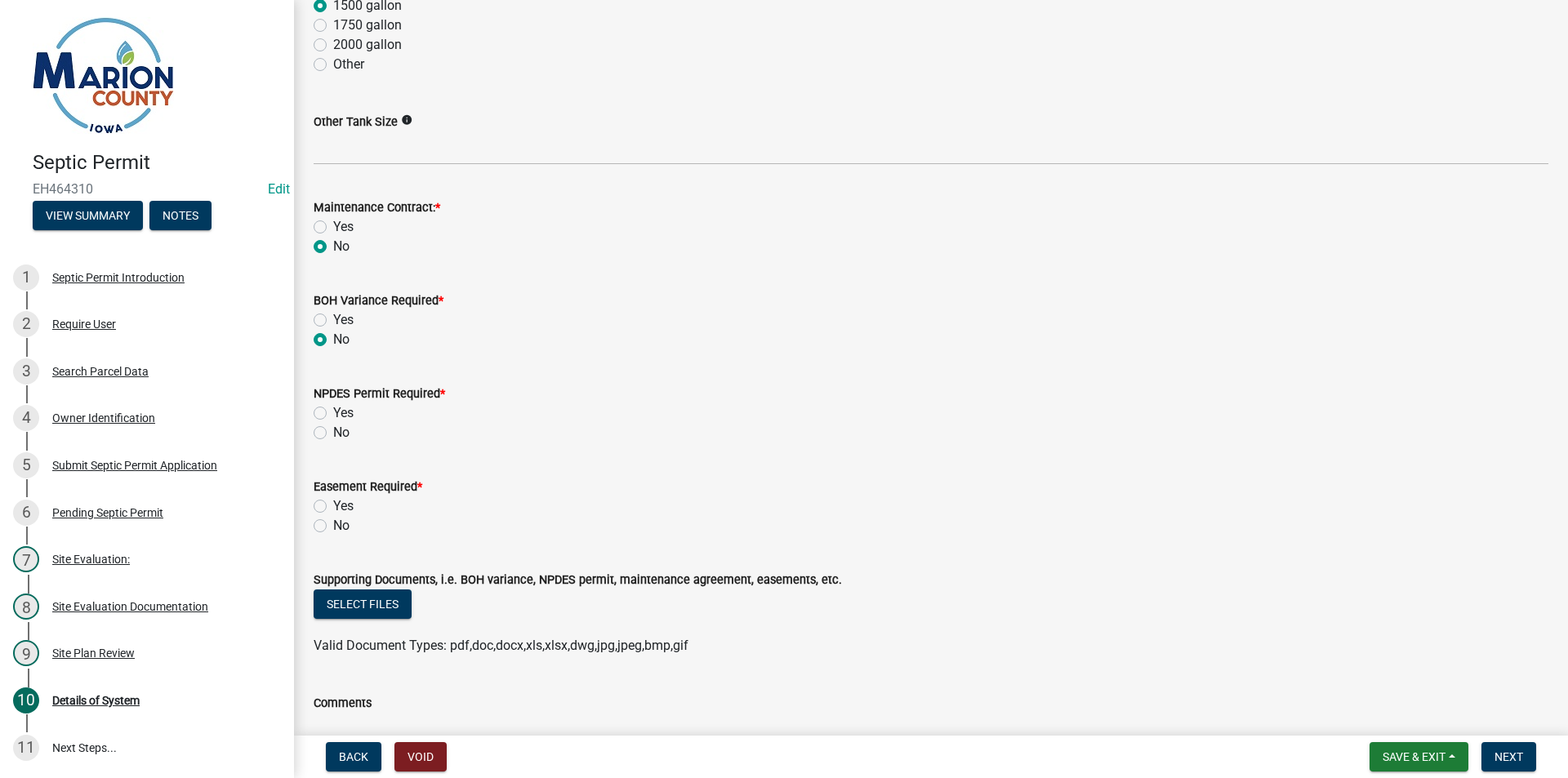
click at [324, 426] on div "No" at bounding box center [931, 432] width 1235 height 19
click at [333, 428] on label "No" at bounding box center [341, 432] width 16 height 19
click at [333, 428] on input "No" at bounding box center [339, 428] width 11 height 11
radio input "true"
click at [333, 526] on label "No" at bounding box center [341, 525] width 16 height 19
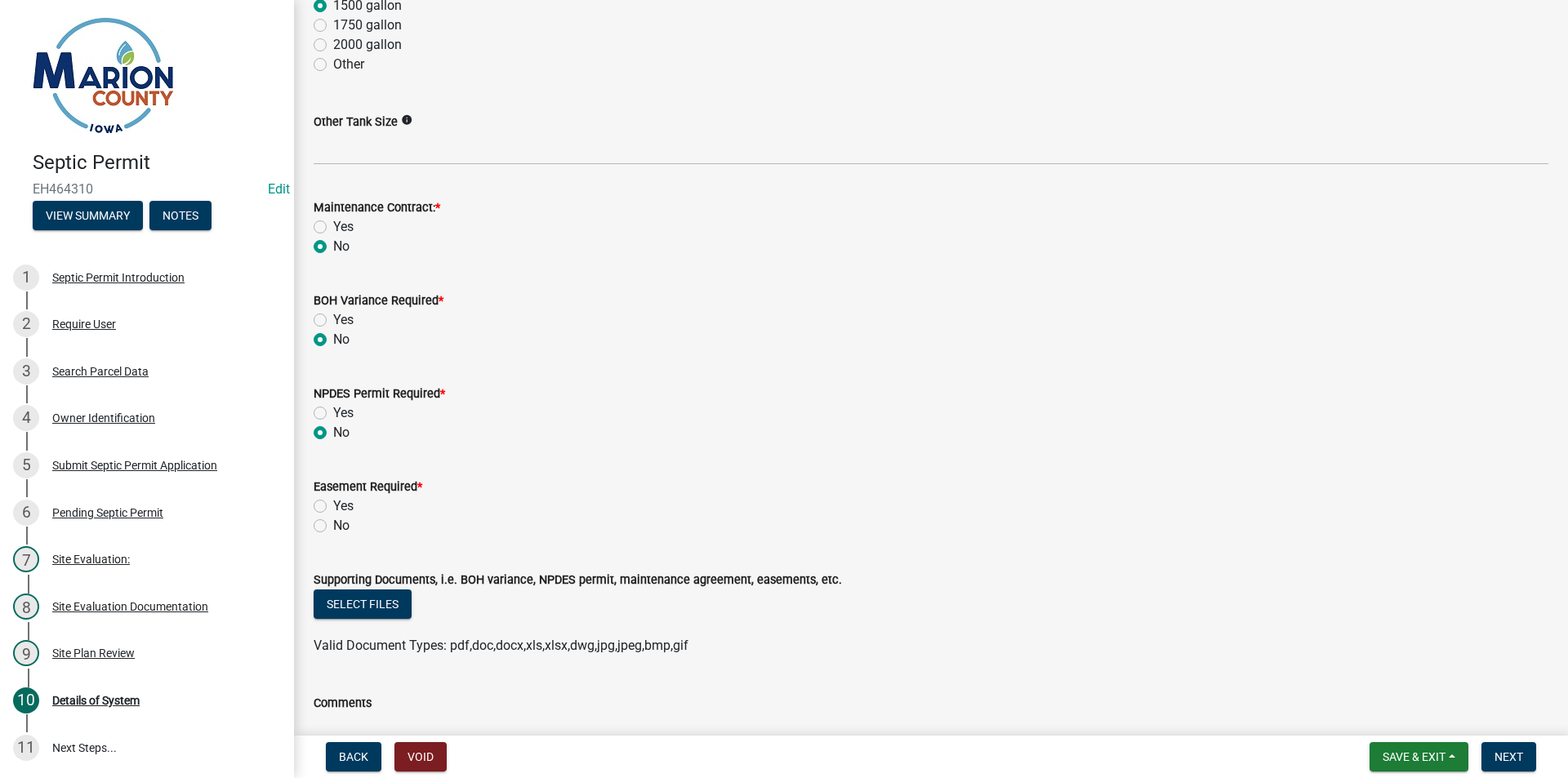
click at [333, 526] on input "No" at bounding box center [339, 522] width 11 height 11
radio input "true"
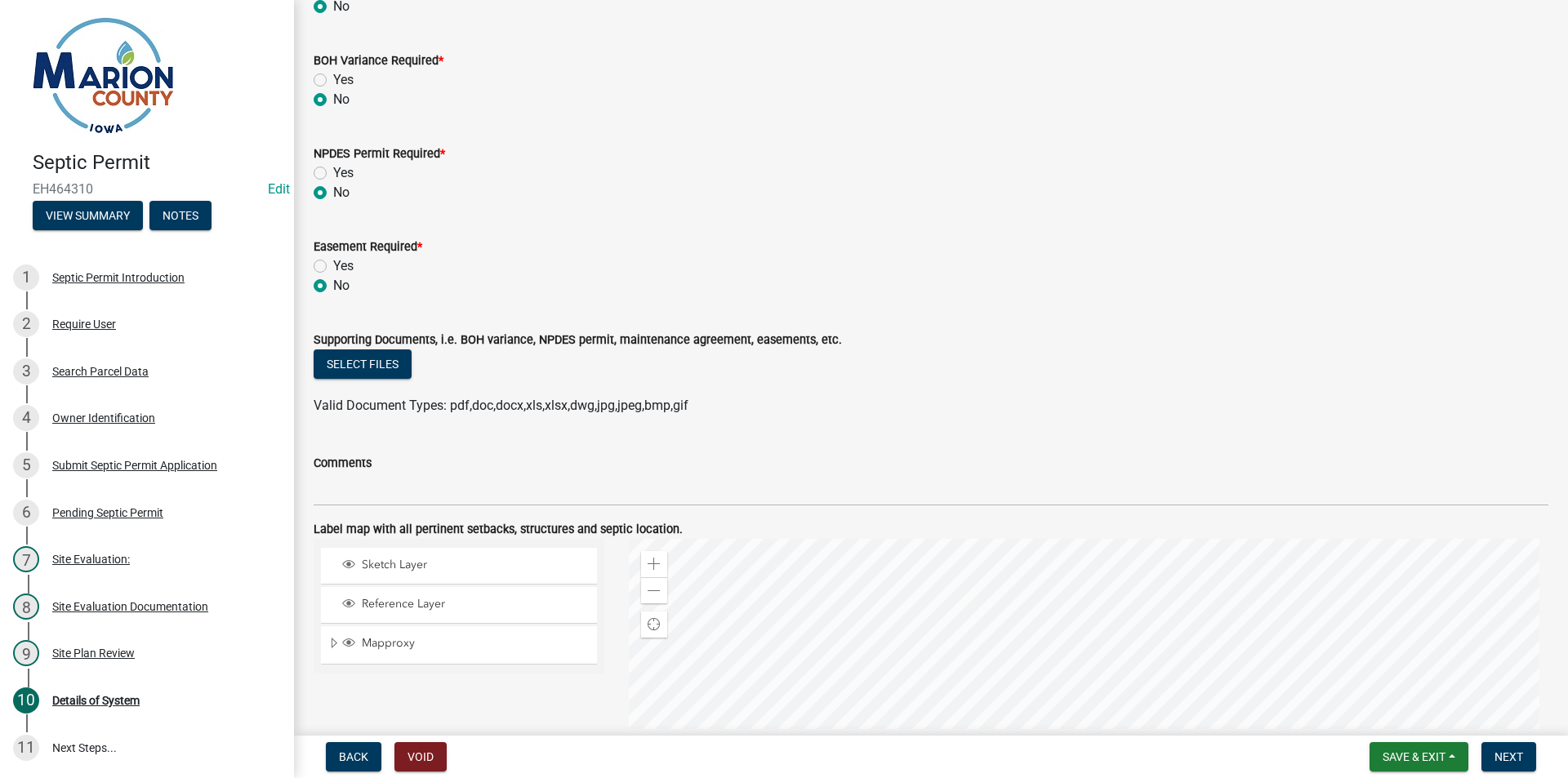
scroll to position [1062, 0]
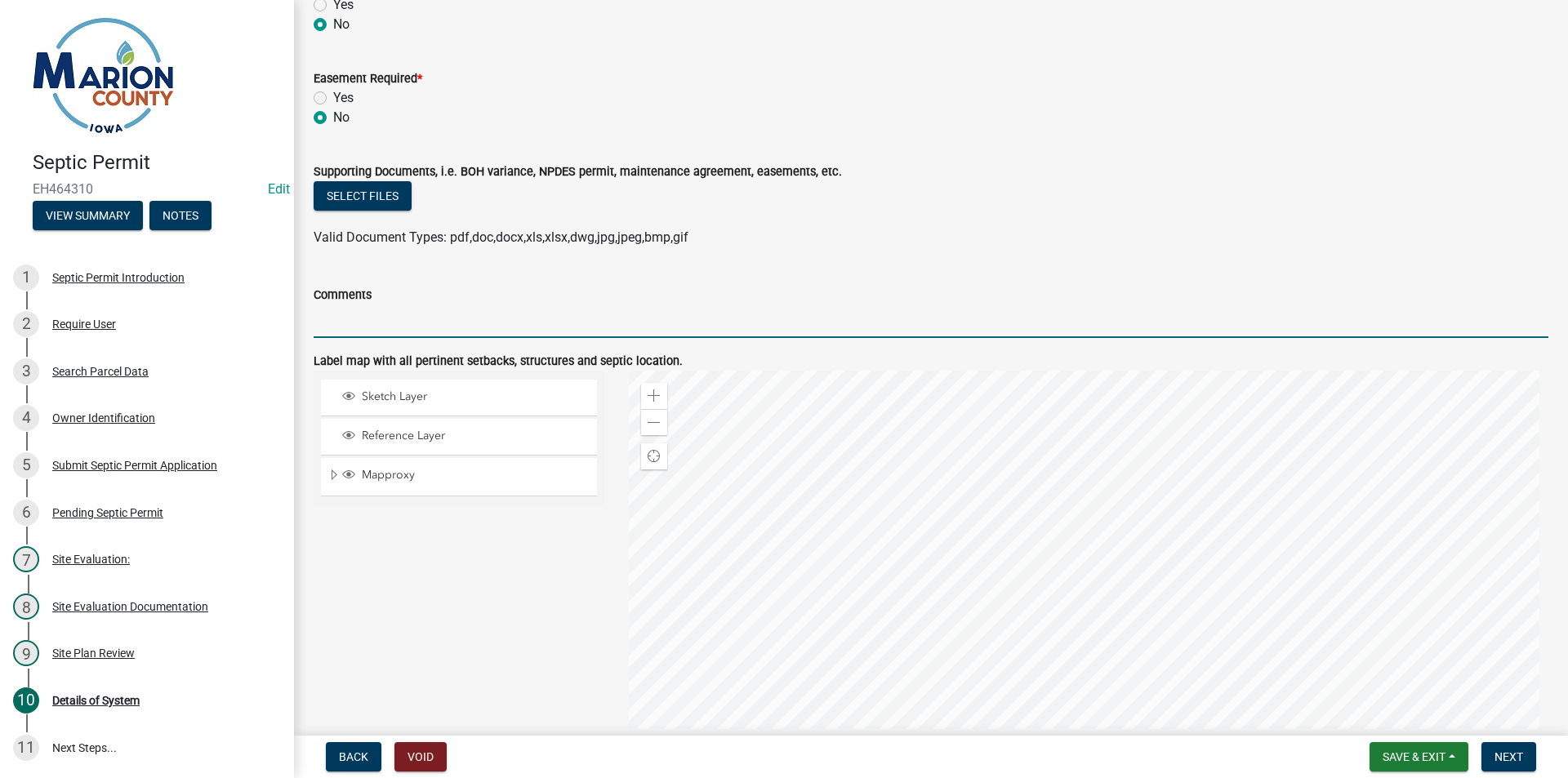
drag, startPoint x: 478, startPoint y: 314, endPoint x: 488, endPoint y: 336, distance: 24.2
click at [481, 314] on input "Comments" at bounding box center [931, 321] width 1235 height 34
type input "MAINTAIN ALL SETBACKS"
click at [1529, 751] on button "Next" at bounding box center [1509, 757] width 55 height 29
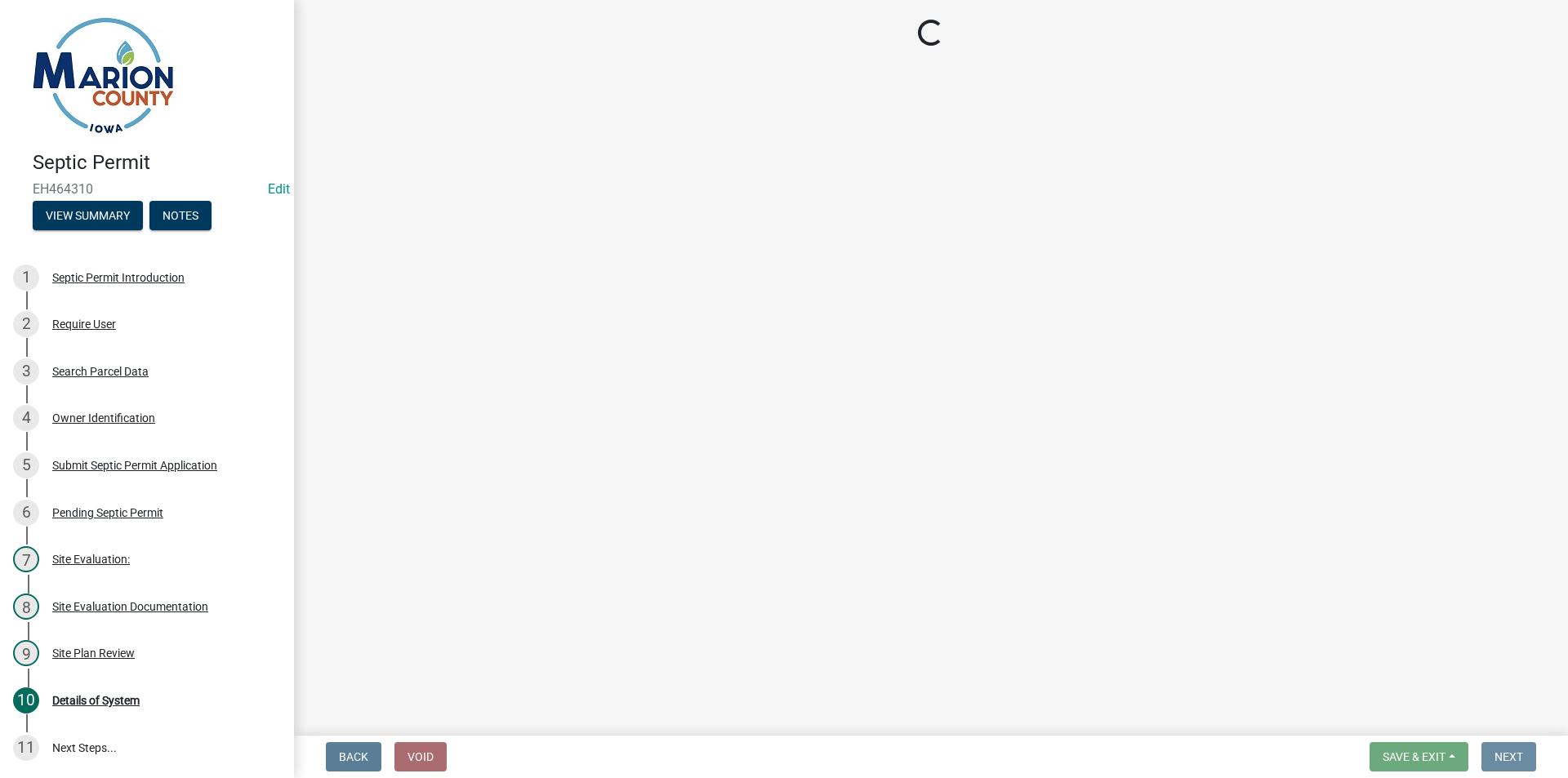
scroll to position [0, 0]
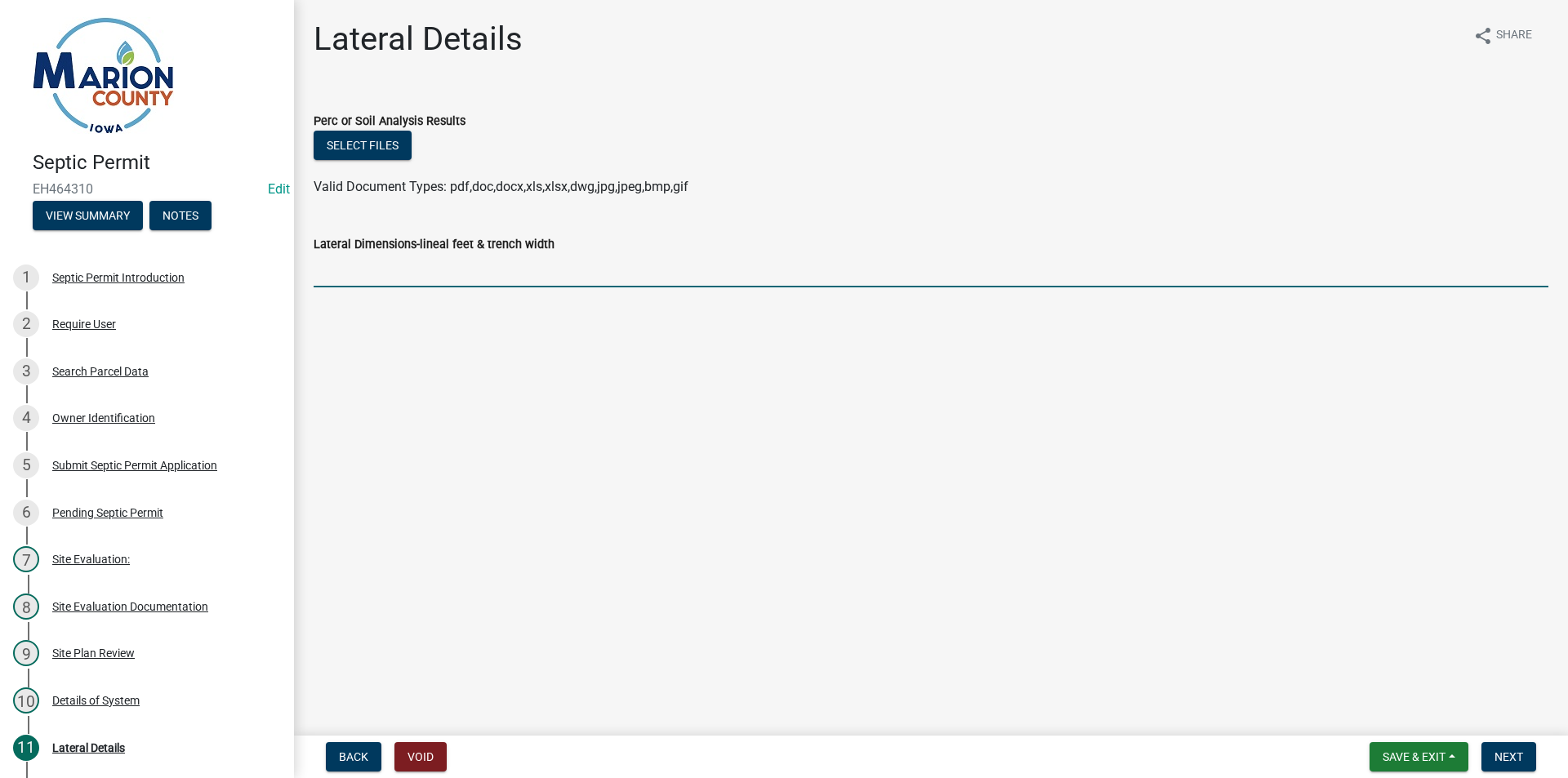
click at [374, 276] on input "Lateral Dimensions-lineal feet & trench width" at bounding box center [931, 270] width 1235 height 34
click at [502, 337] on main "Lateral Details share Share Perc or Soil Analysis Results Select files Valid Do…" at bounding box center [931, 364] width 1274 height 729
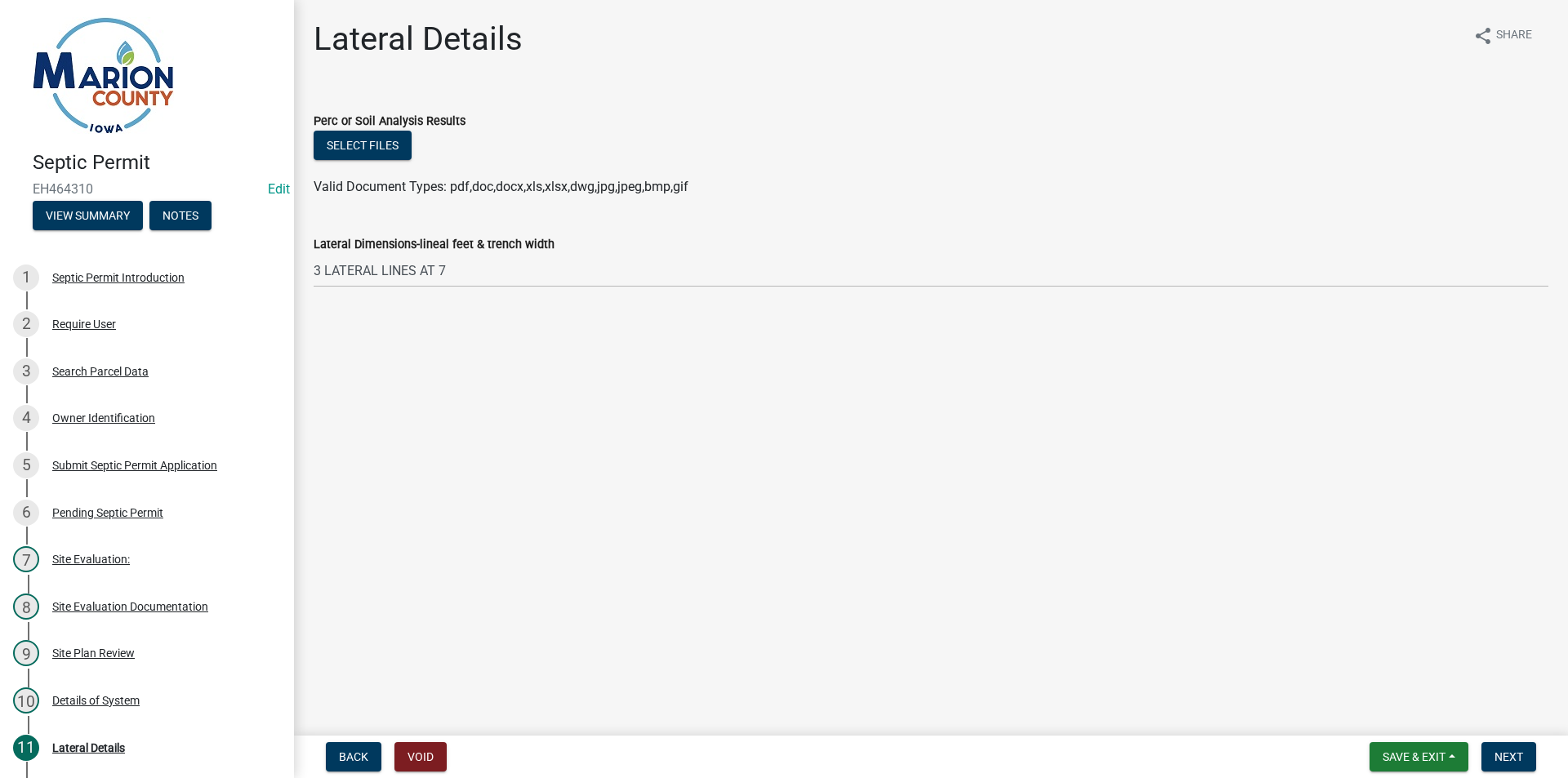
click at [513, 322] on main "Lateral Details share Share Perc or Soil Analysis Results Select files Valid Do…" at bounding box center [931, 364] width 1274 height 729
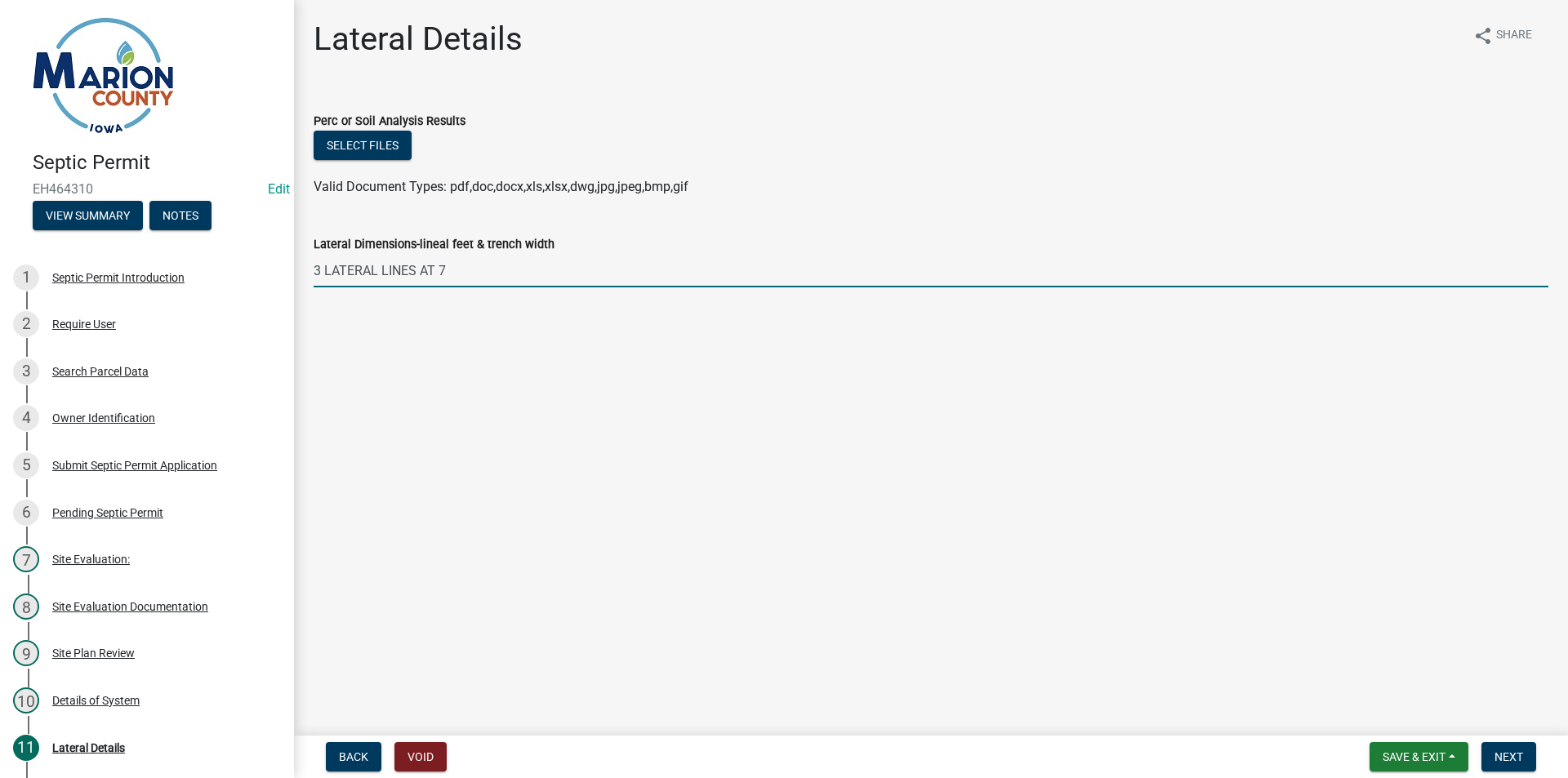
click at [519, 268] on input "3 LATERAL LINES AT 7" at bounding box center [931, 270] width 1235 height 34
type input "3 LATERAL LINES AT 70' EACH"
click at [1507, 752] on span "Next" at bounding box center [1509, 757] width 28 height 13
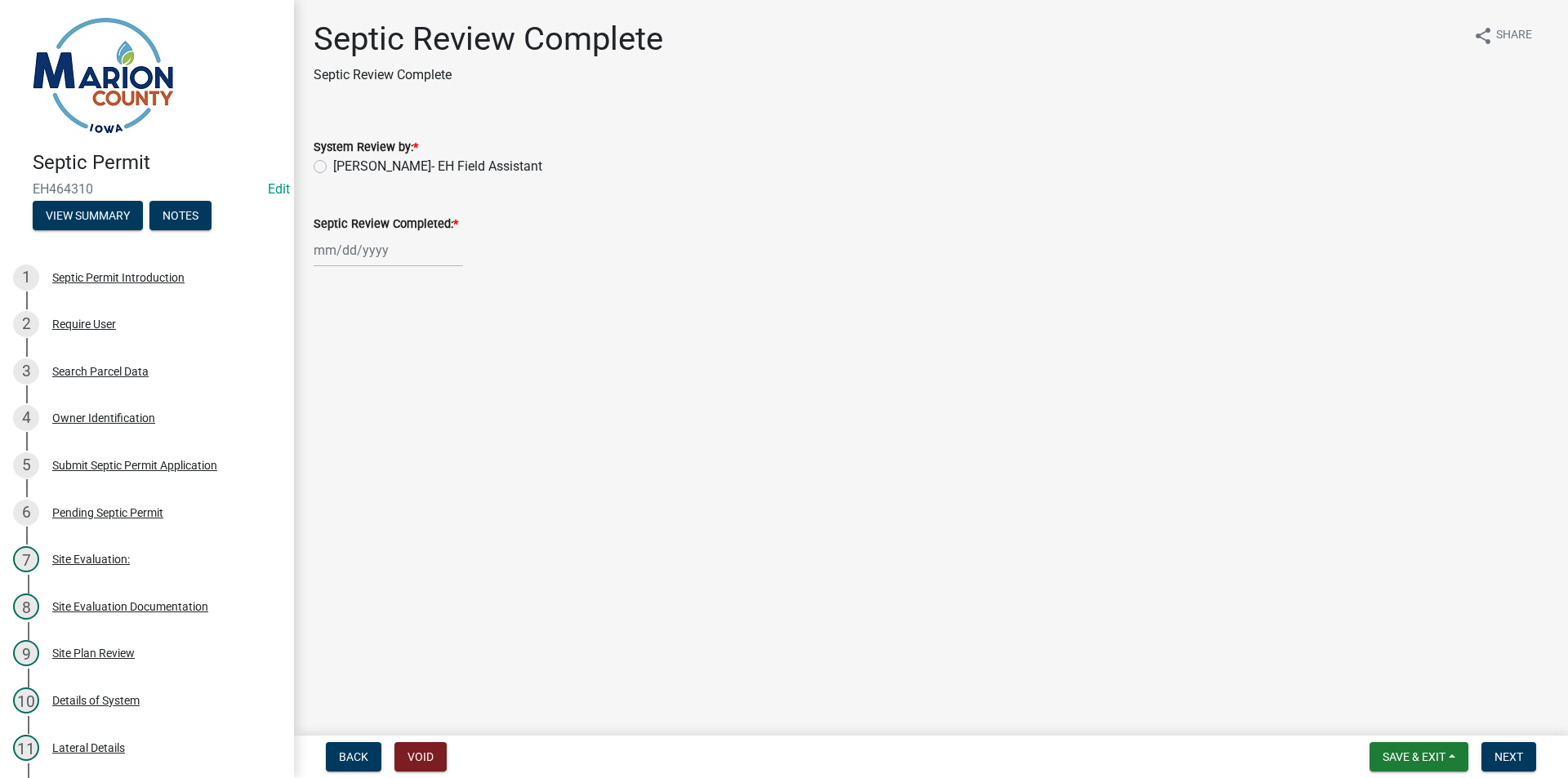
click at [405, 139] on div "System Review by: *" at bounding box center [931, 146] width 1235 height 19
click at [398, 158] on label "[PERSON_NAME]- EH Field Assistant" at bounding box center [438, 166] width 209 height 19
click at [344, 158] on input "[PERSON_NAME]- EH Field Assistant" at bounding box center [339, 162] width 11 height 11
radio input "true"
drag, startPoint x: 396, startPoint y: 268, endPoint x: 394, endPoint y: 251, distance: 17.1
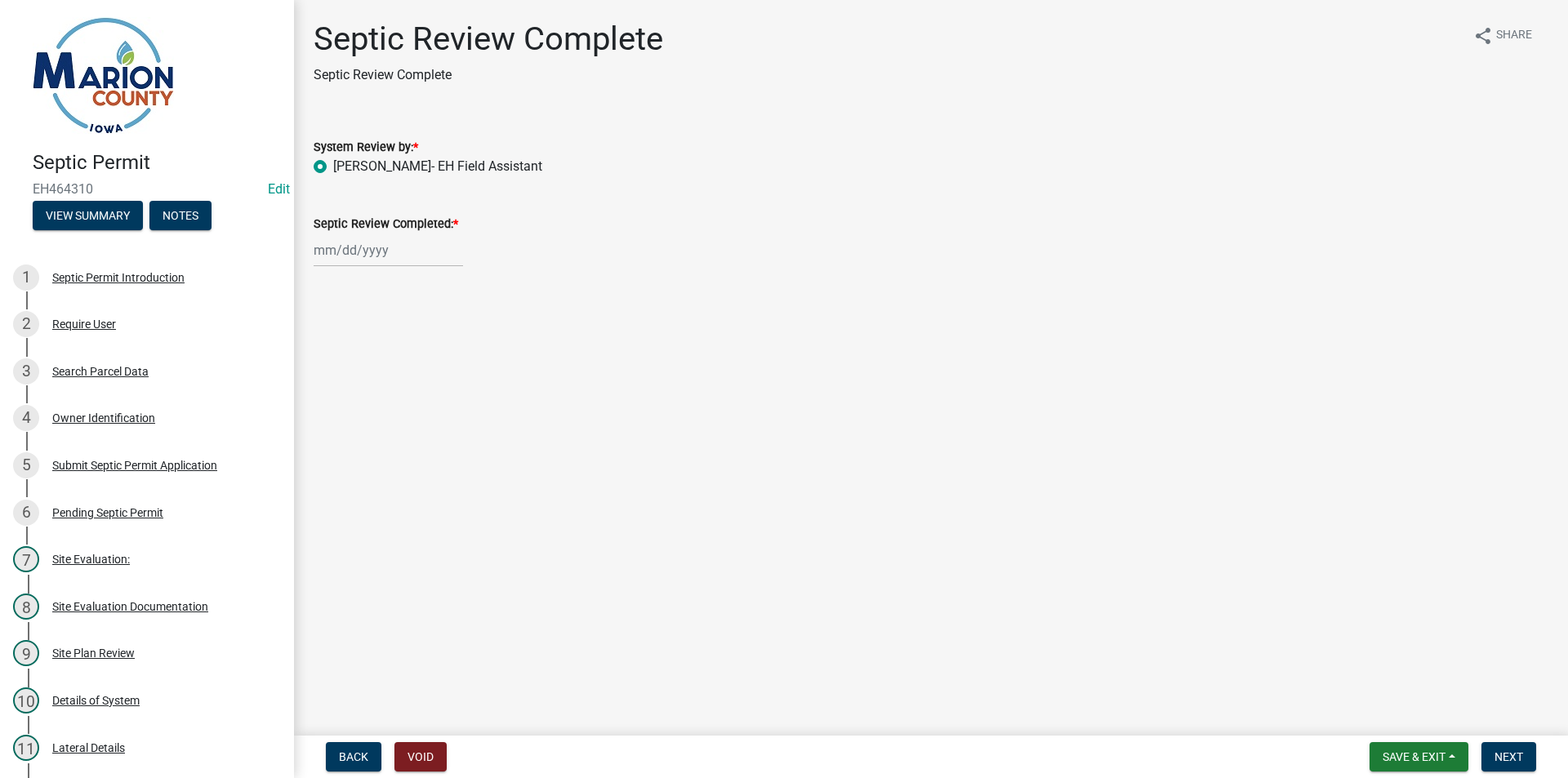
click at [396, 267] on wm-data-entity-input "Septic Review Completed: *" at bounding box center [931, 236] width 1235 height 91
click at [394, 250] on div at bounding box center [388, 250] width 149 height 34
select select "8"
select select "2025"
click at [435, 383] on div "15" at bounding box center [434, 389] width 27 height 27
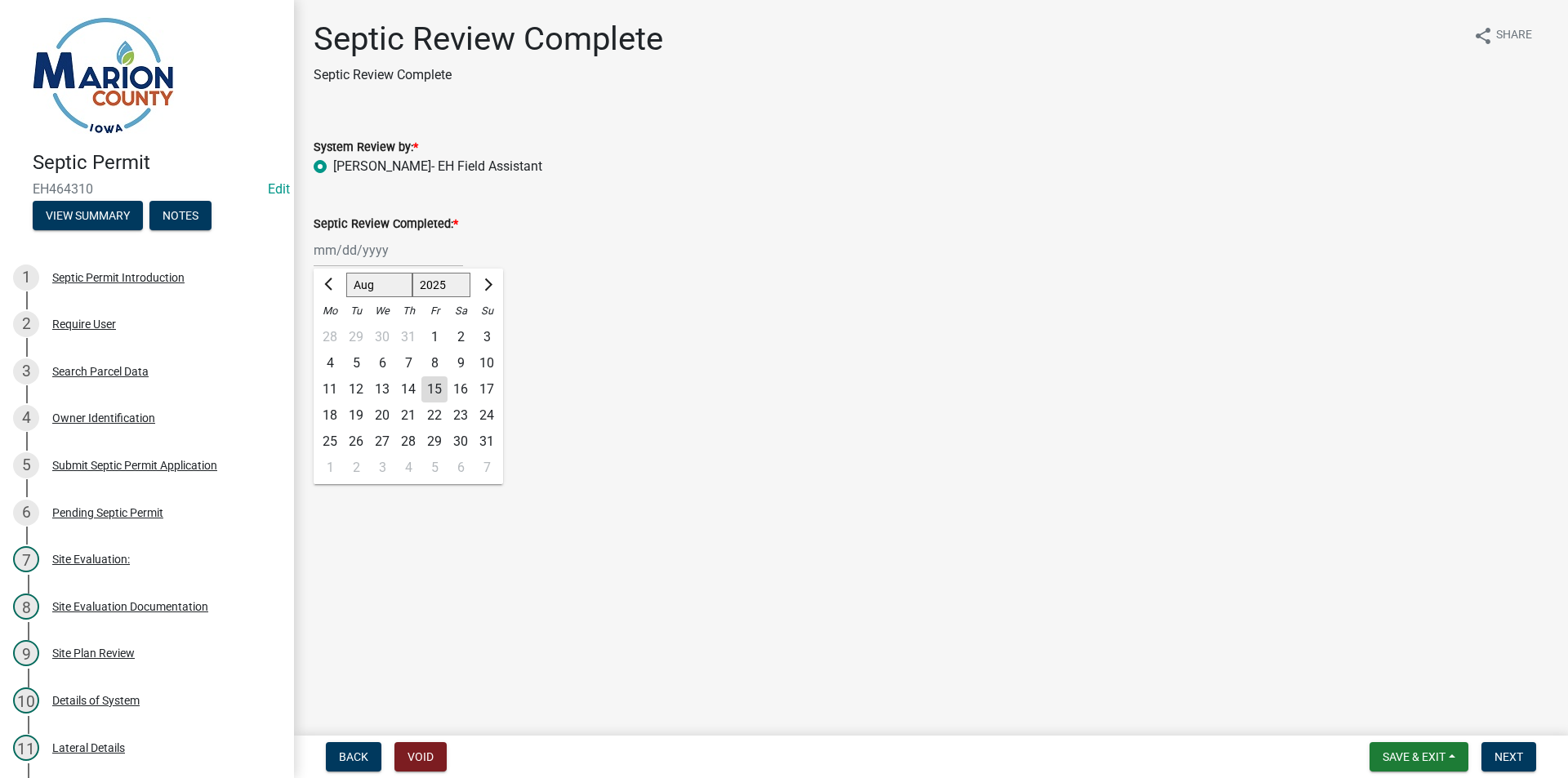
type input "[DATE]"
click at [1518, 762] on span "Next" at bounding box center [1509, 757] width 28 height 13
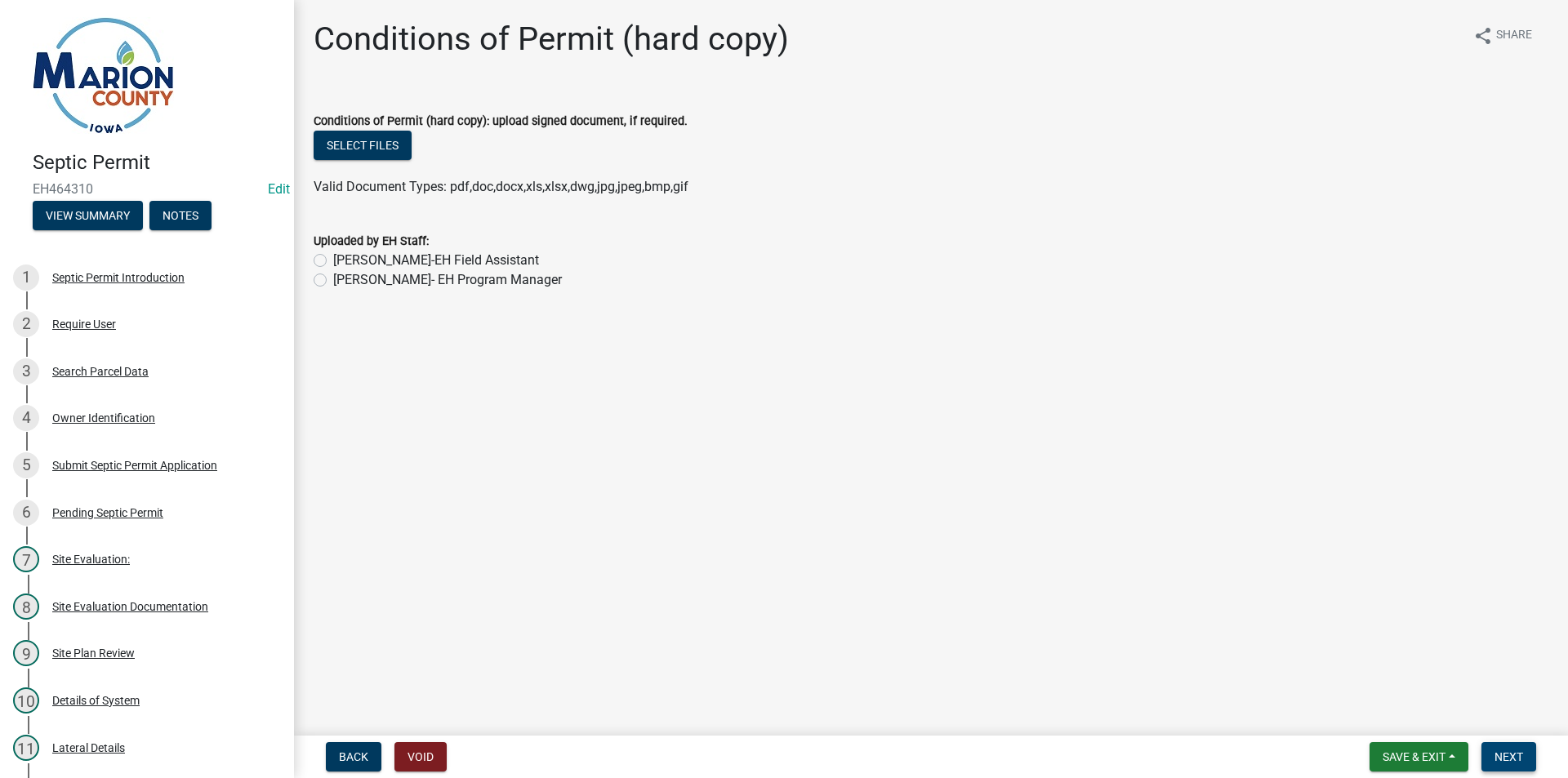
click at [1519, 755] on span "Next" at bounding box center [1509, 757] width 28 height 13
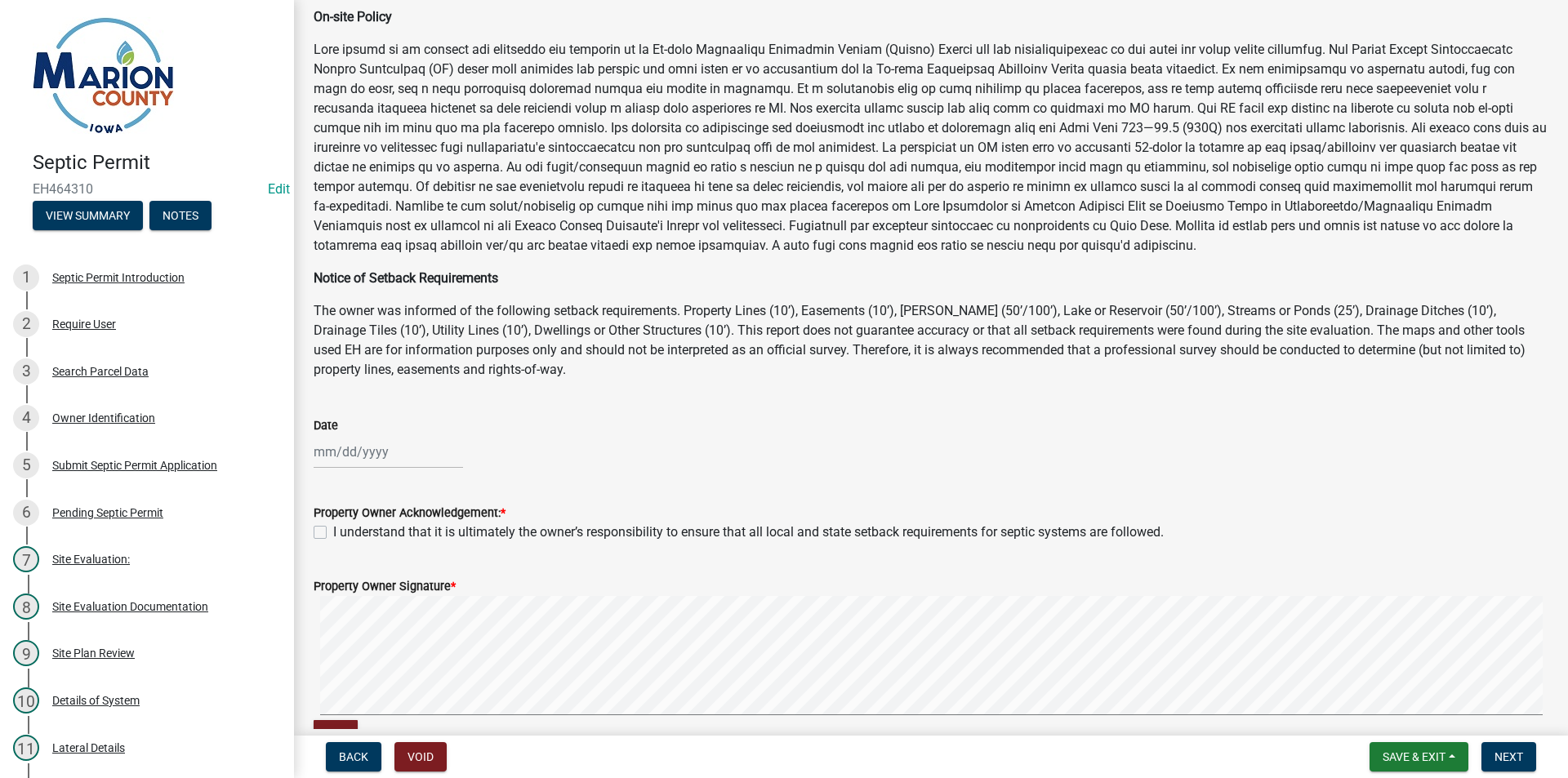
scroll to position [163, 0]
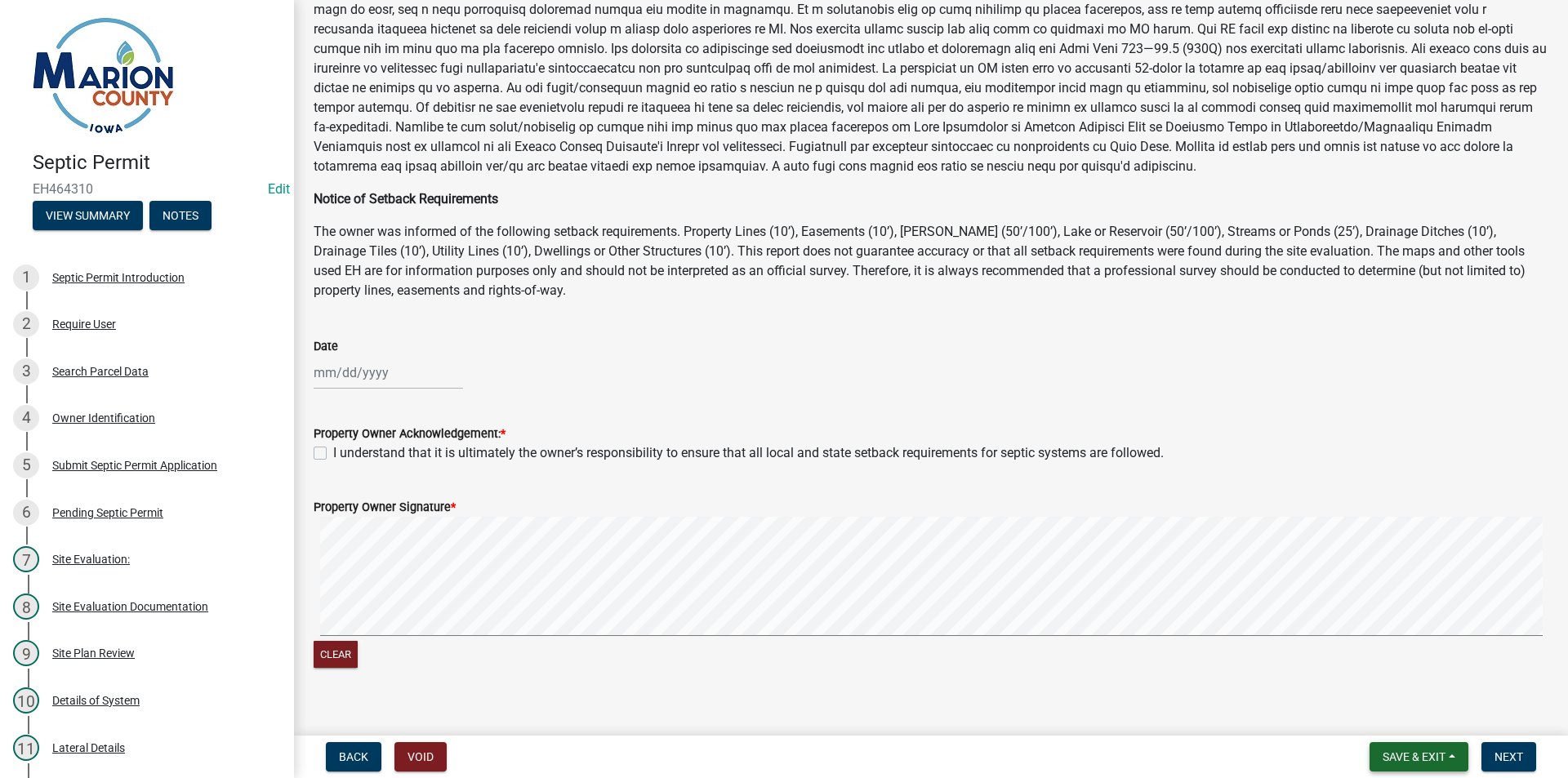
click at [1403, 751] on span "Save & Exit" at bounding box center [1413, 757] width 63 height 13
click at [1389, 722] on button "Save & Exit" at bounding box center [1402, 714] width 131 height 39
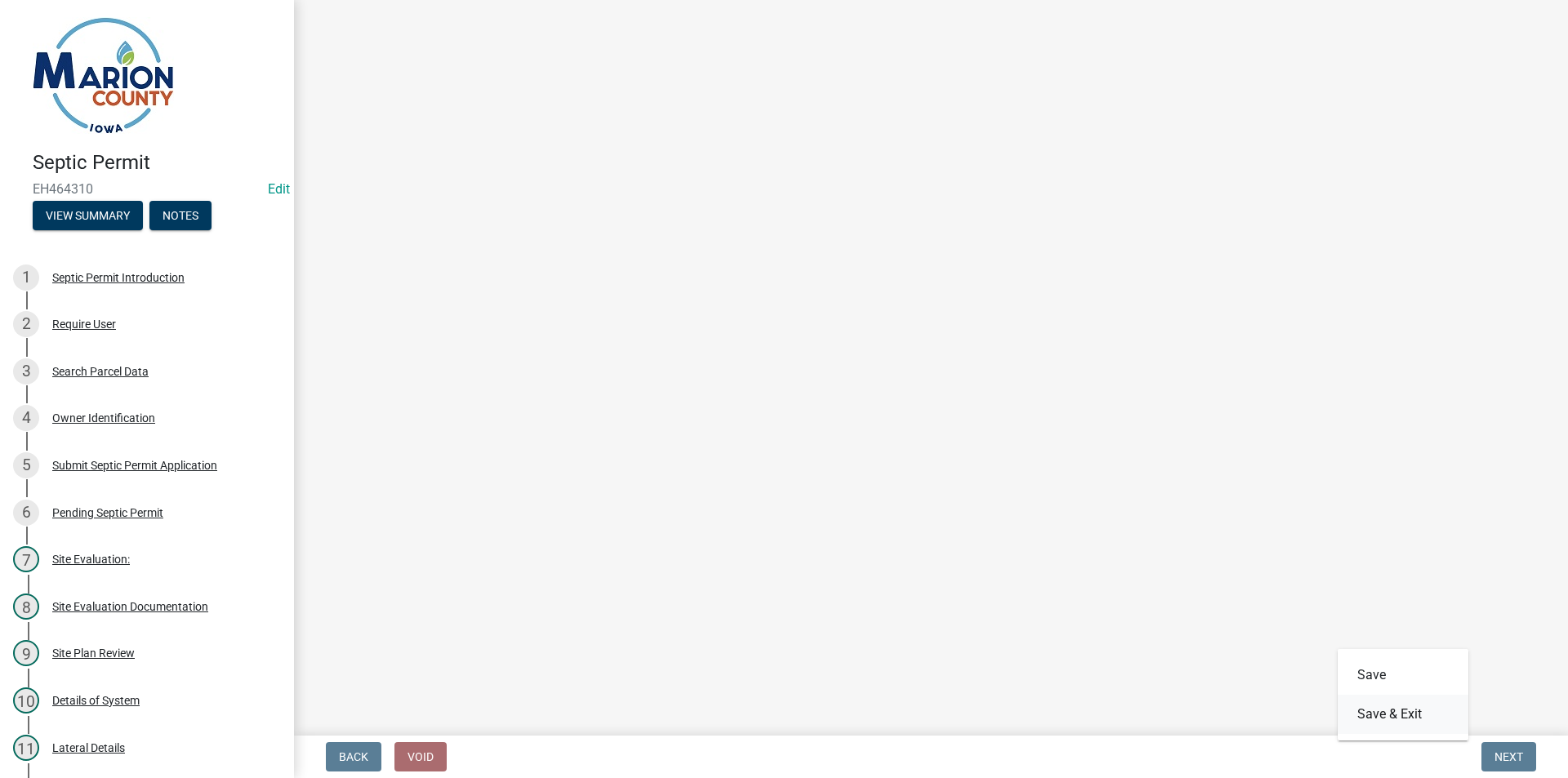
scroll to position [0, 0]
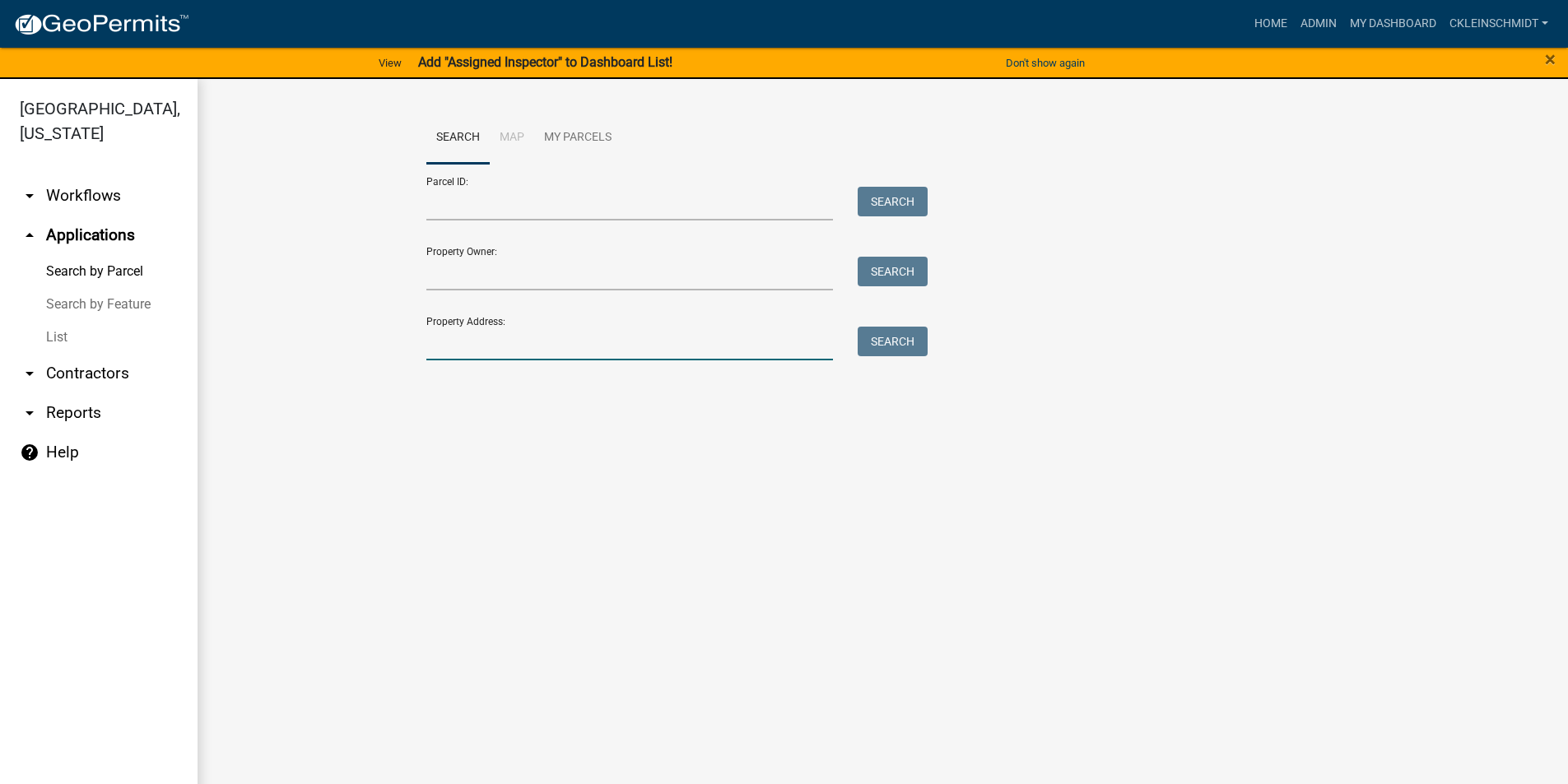
click at [515, 350] on input "Property Address:" at bounding box center [630, 343] width 408 height 34
type input "1577 mckimber"
click at [872, 331] on button "Search" at bounding box center [893, 341] width 70 height 30
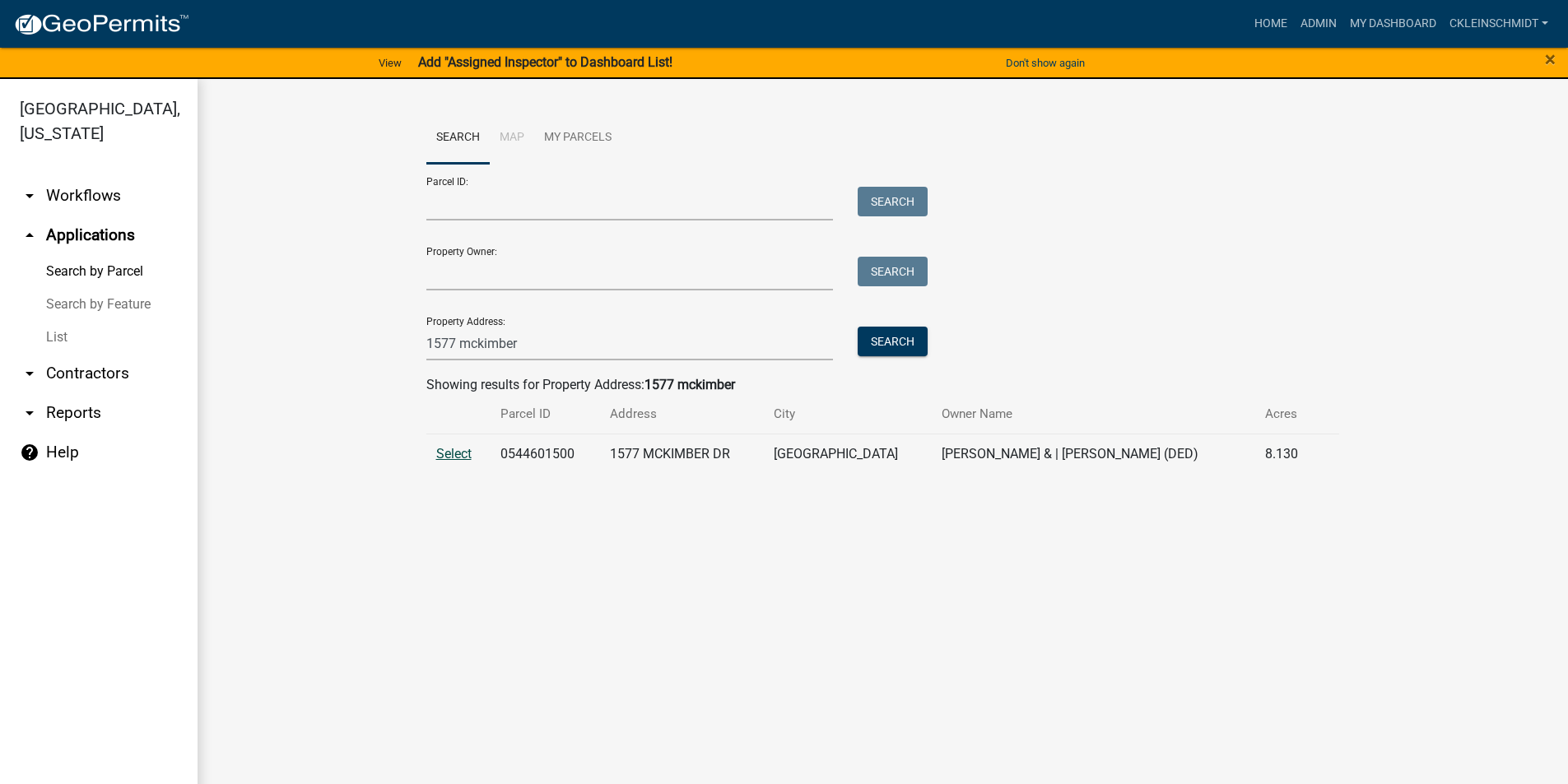
click at [453, 446] on span "Select" at bounding box center [454, 454] width 35 height 16
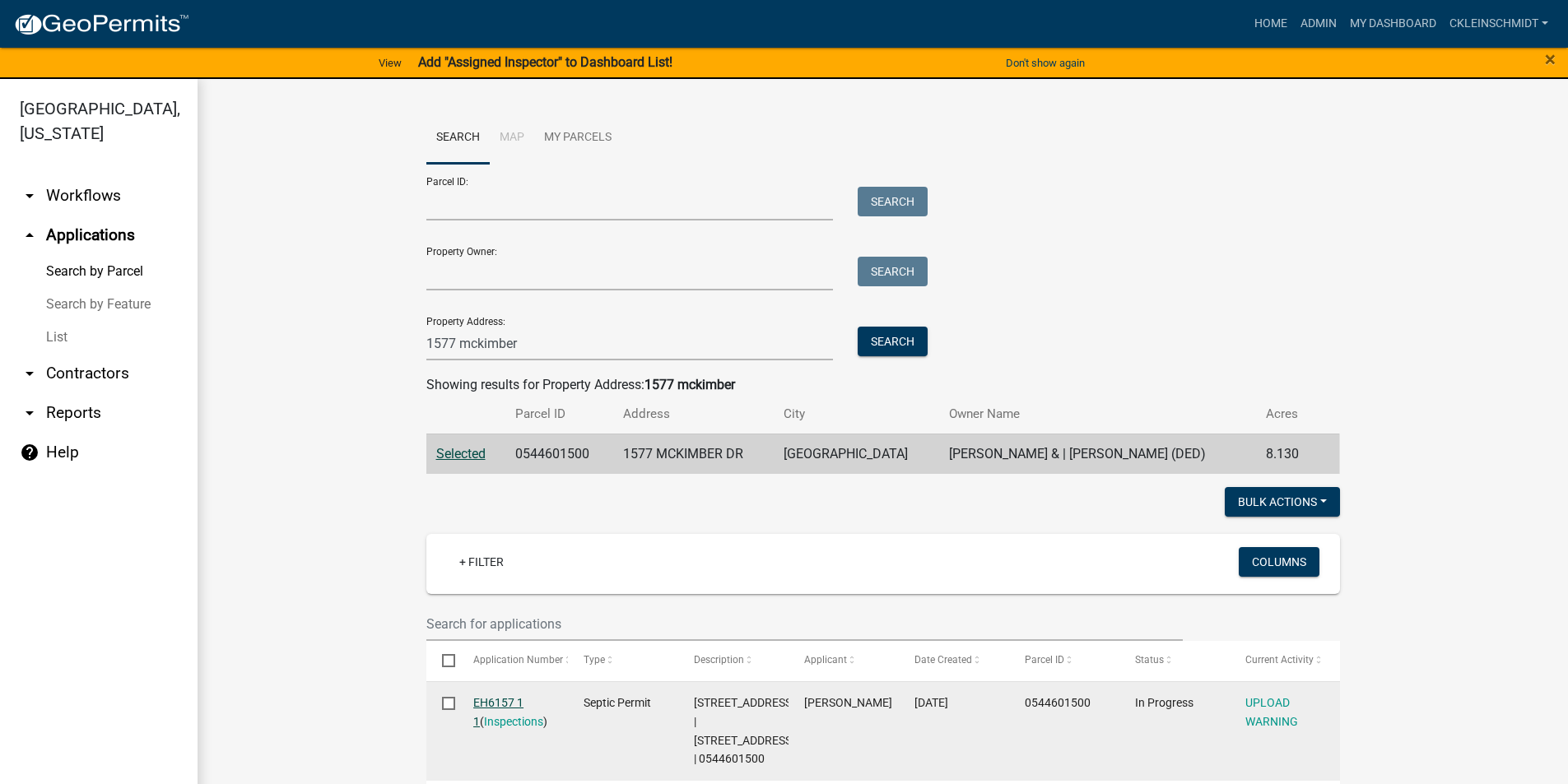
click at [496, 705] on link "EH6157 1 1" at bounding box center [498, 712] width 50 height 32
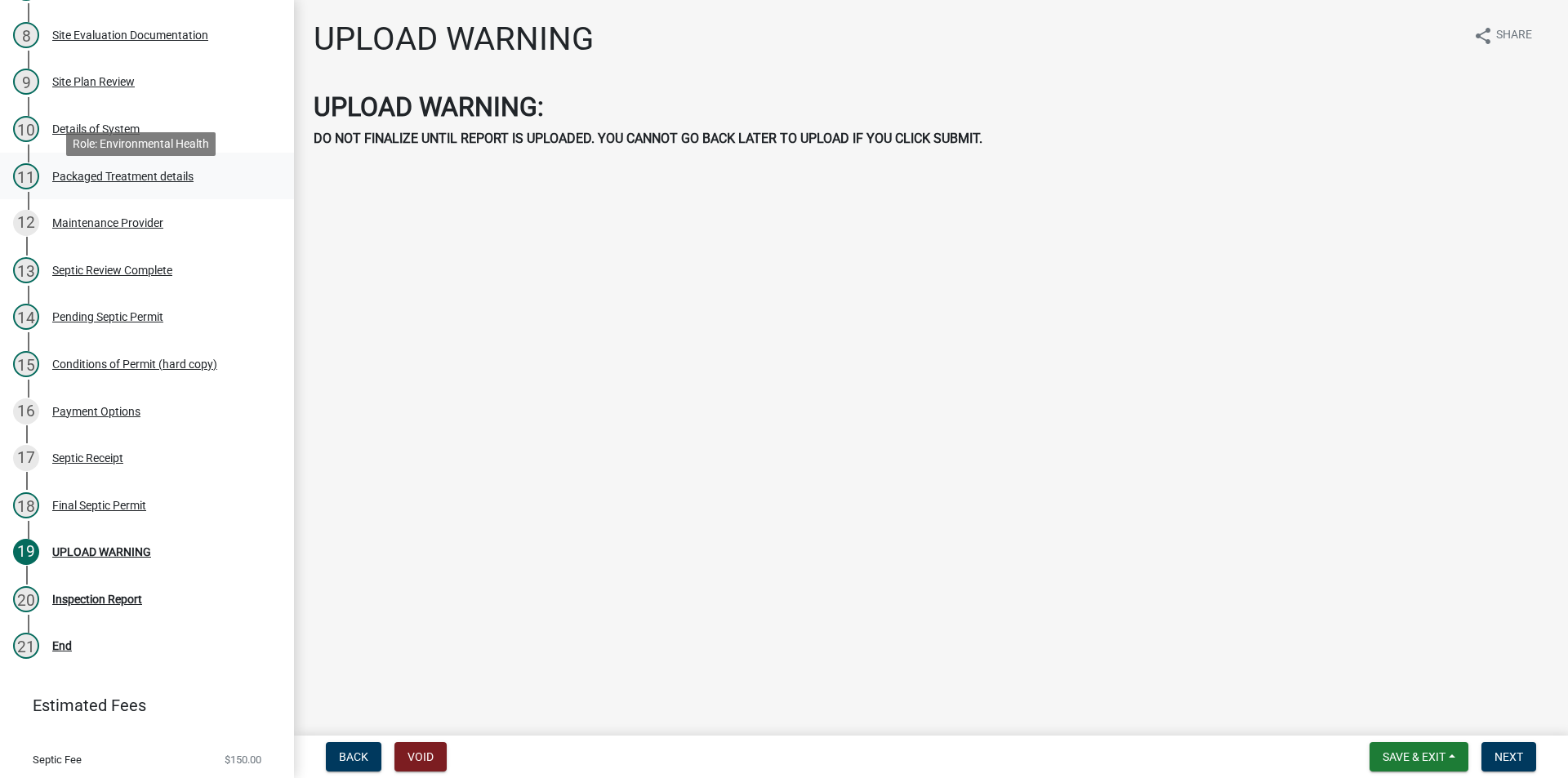
scroll to position [81, 0]
